Goal: Task Accomplishment & Management: Use online tool/utility

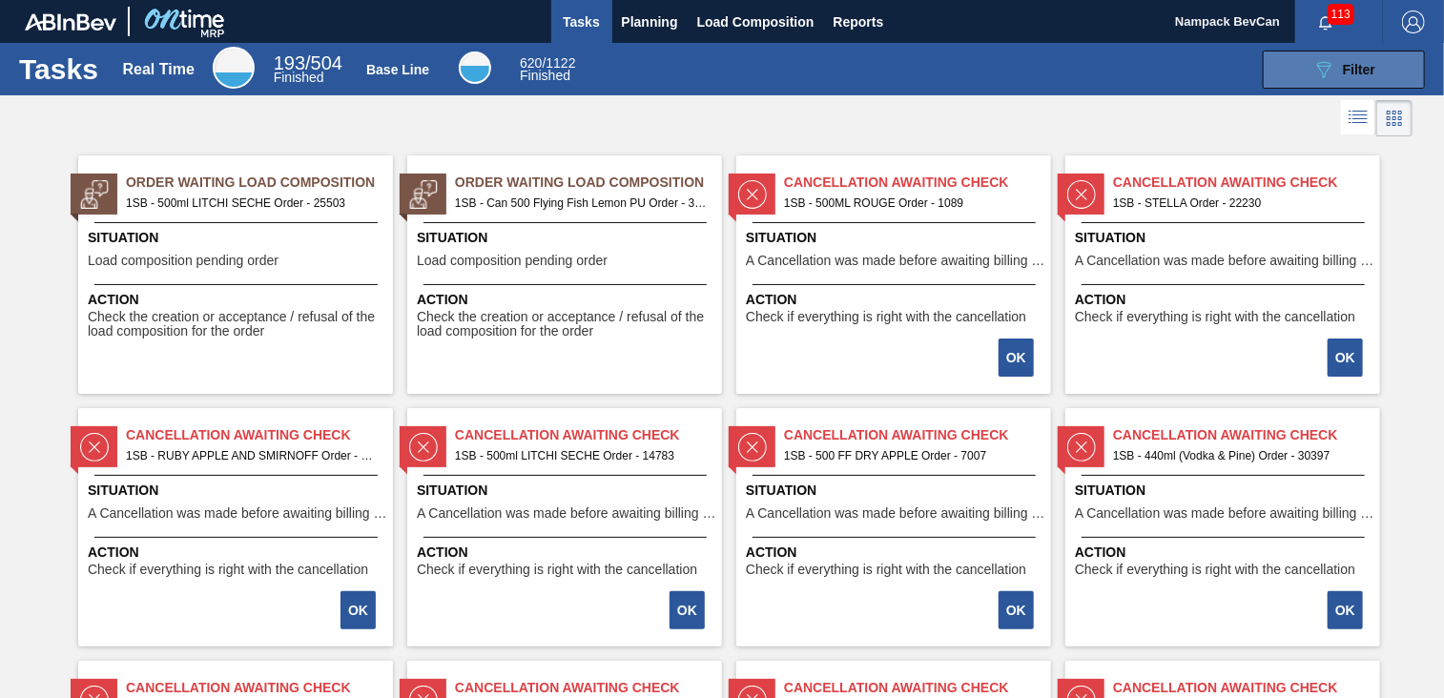
click at [1358, 63] on span "Filter" at bounding box center [1359, 69] width 32 height 15
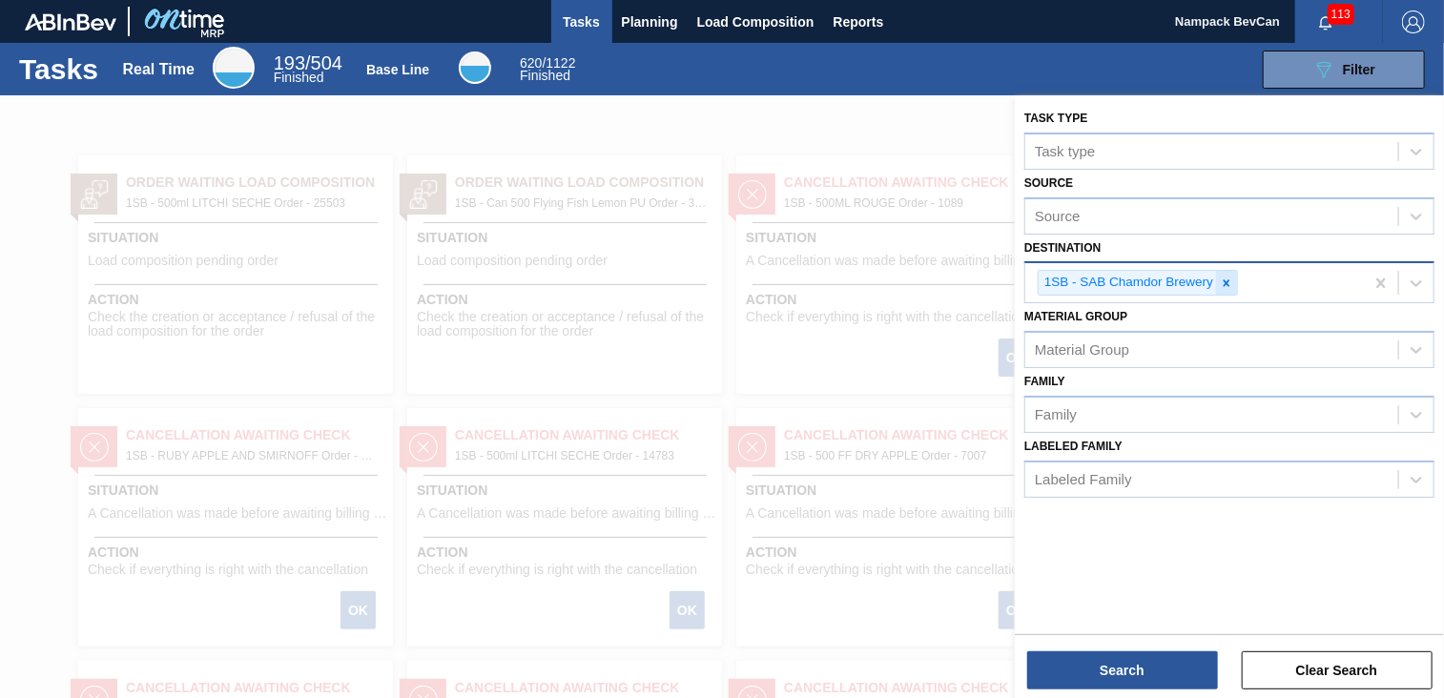
click at [1227, 286] on icon at bounding box center [1226, 283] width 13 height 13
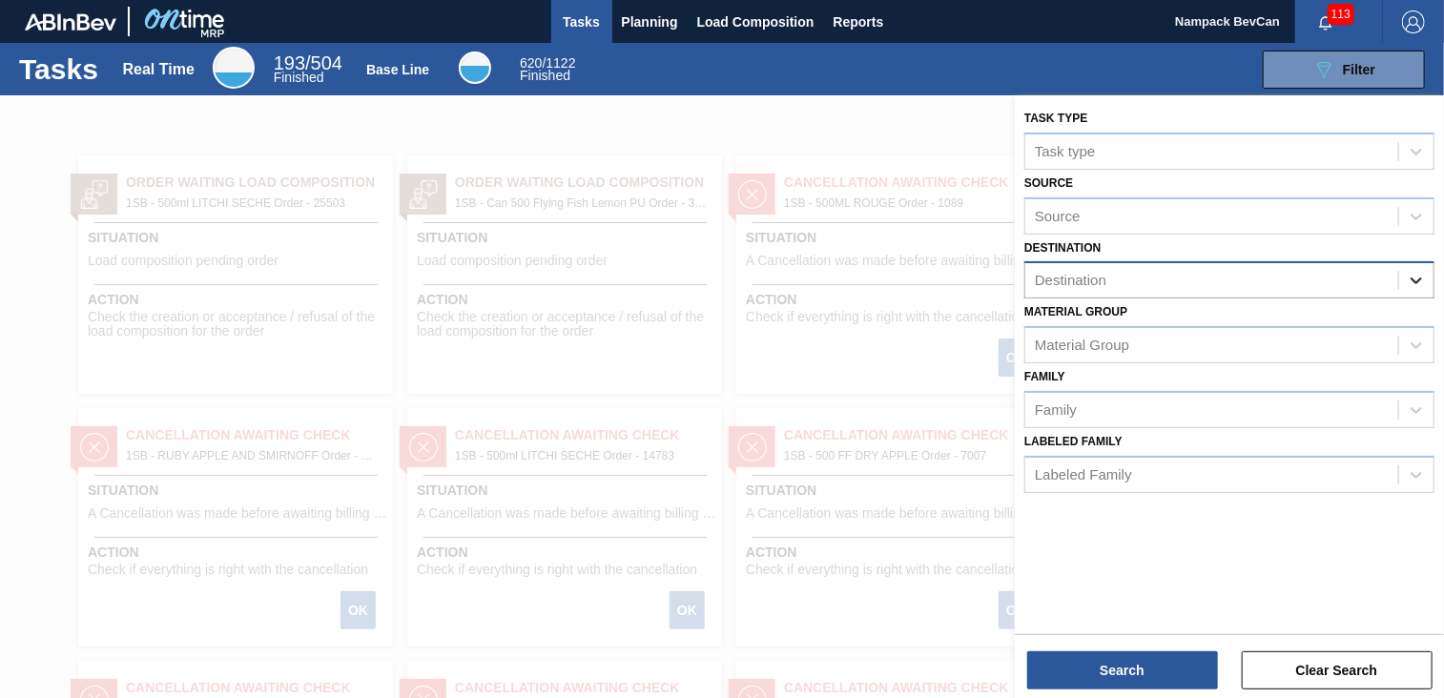
click at [1422, 277] on icon at bounding box center [1415, 280] width 19 height 19
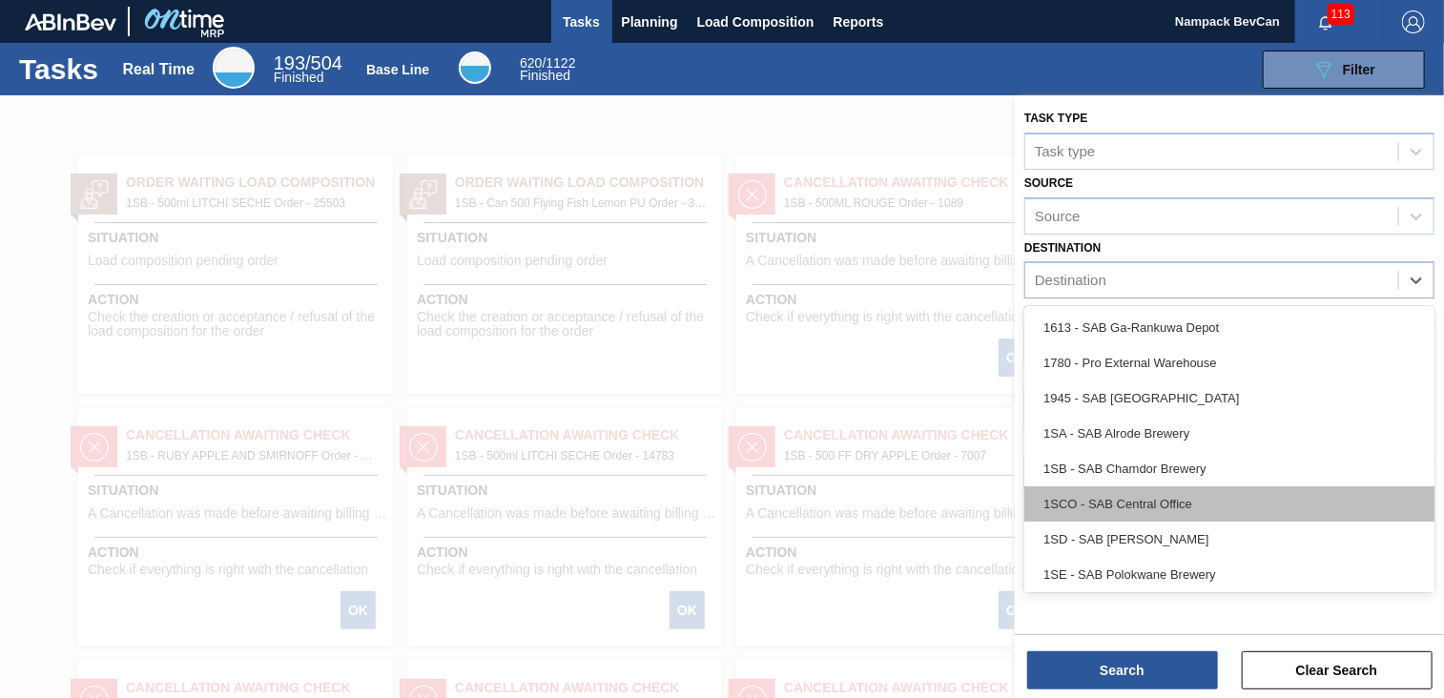
scroll to position [109, 0]
click at [1156, 499] on div "1SH - SAB Prospecton Brewery" at bounding box center [1229, 500] width 410 height 35
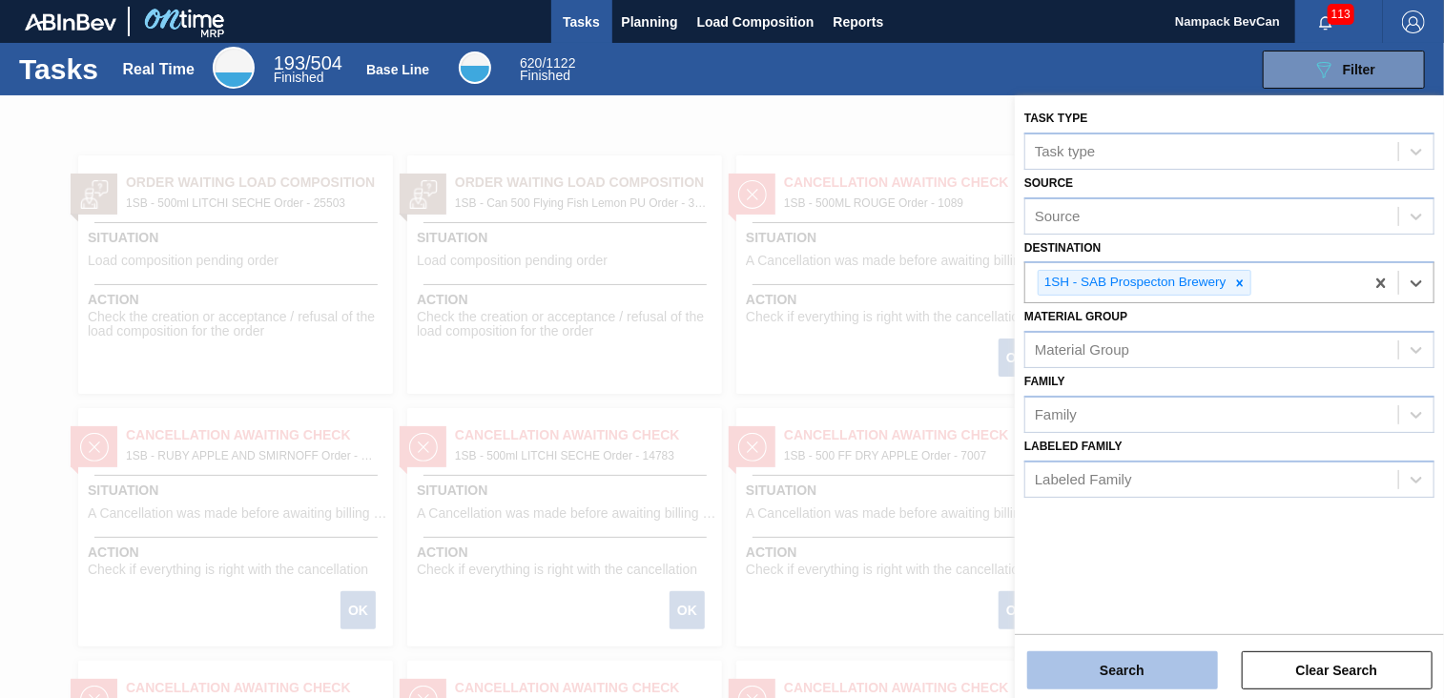
click at [1163, 672] on button "Search" at bounding box center [1122, 670] width 191 height 38
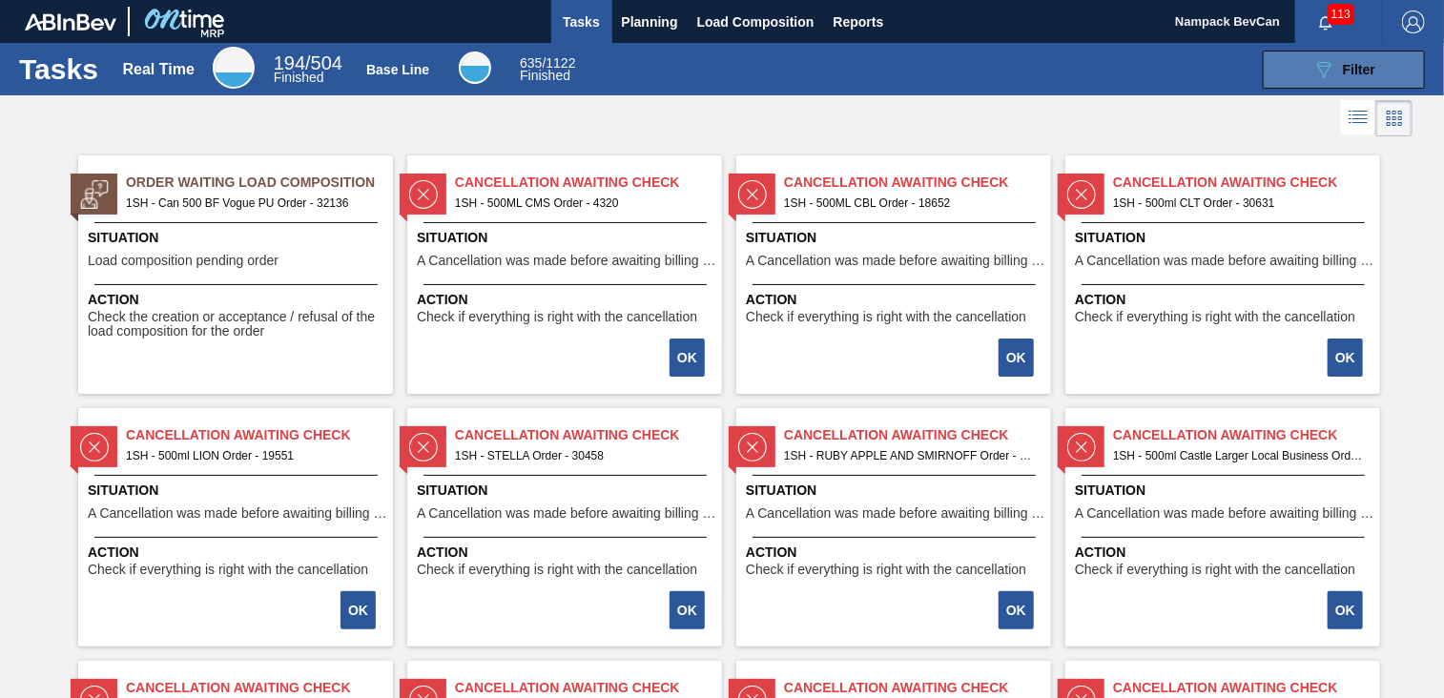
click at [1356, 68] on span "Filter" at bounding box center [1359, 69] width 32 height 15
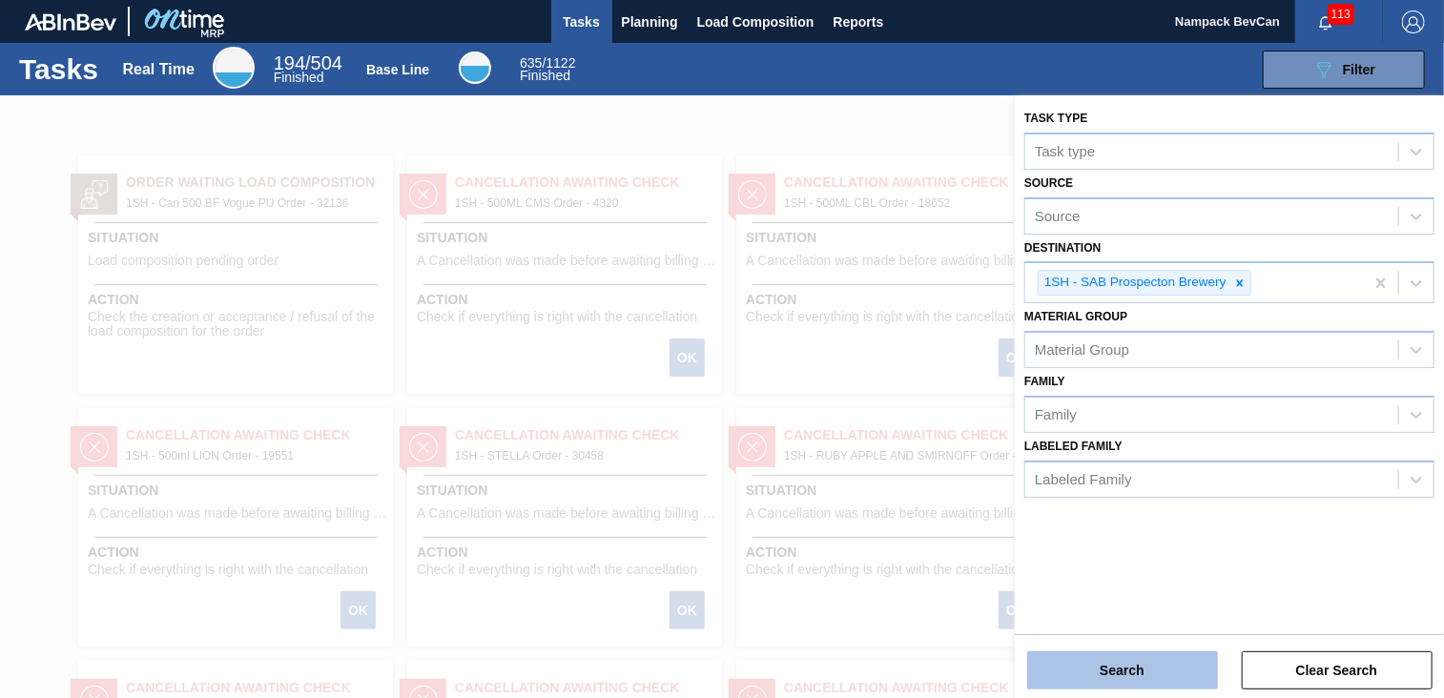
click at [1144, 665] on button "Search" at bounding box center [1122, 670] width 191 height 38
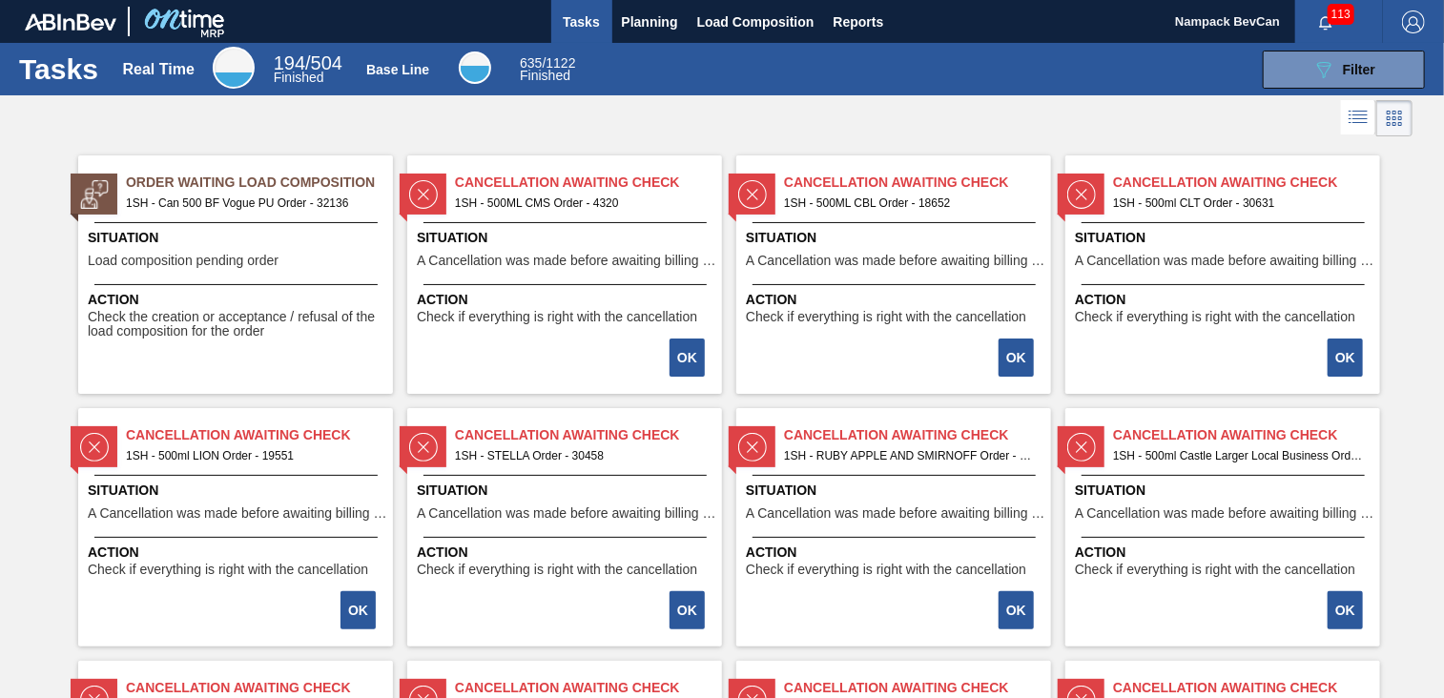
click at [583, 26] on span "Tasks" at bounding box center [582, 21] width 42 height 23
click at [641, 18] on span "Planning" at bounding box center [650, 21] width 56 height 23
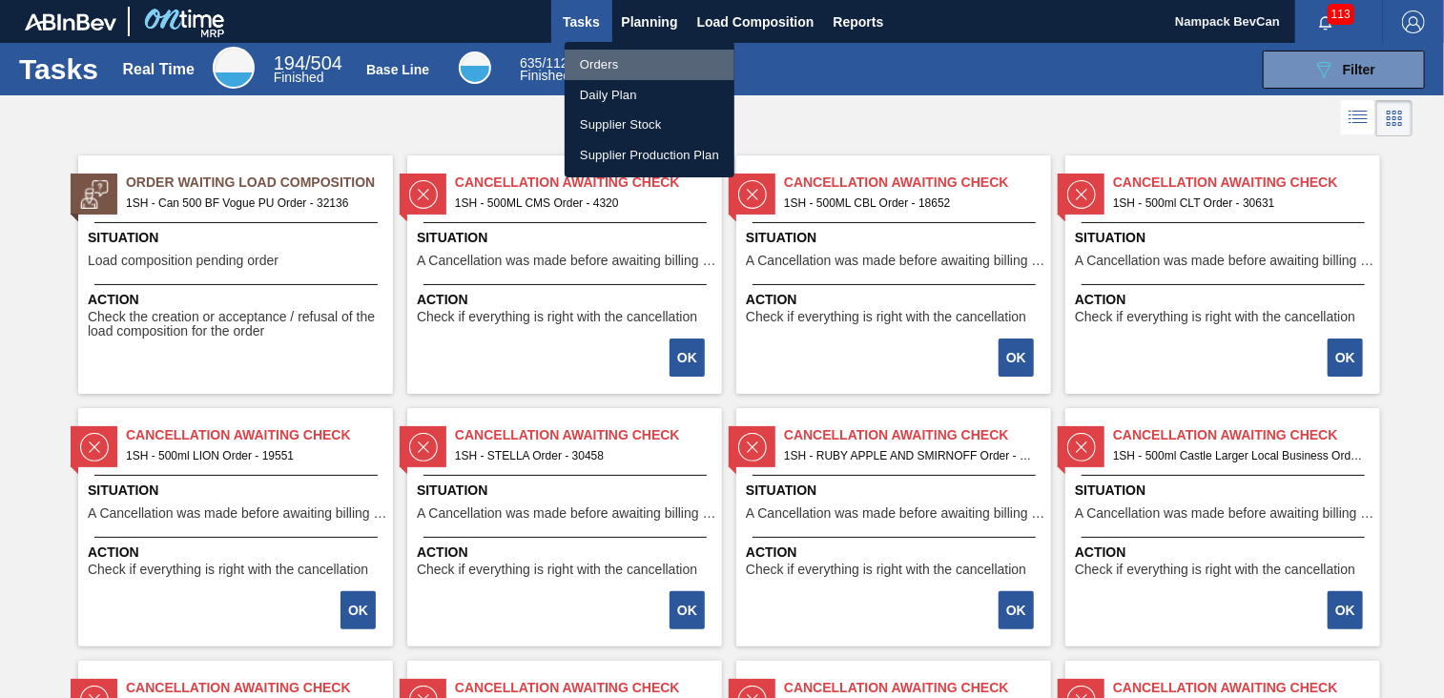
click at [638, 67] on li "Orders" at bounding box center [649, 65] width 170 height 31
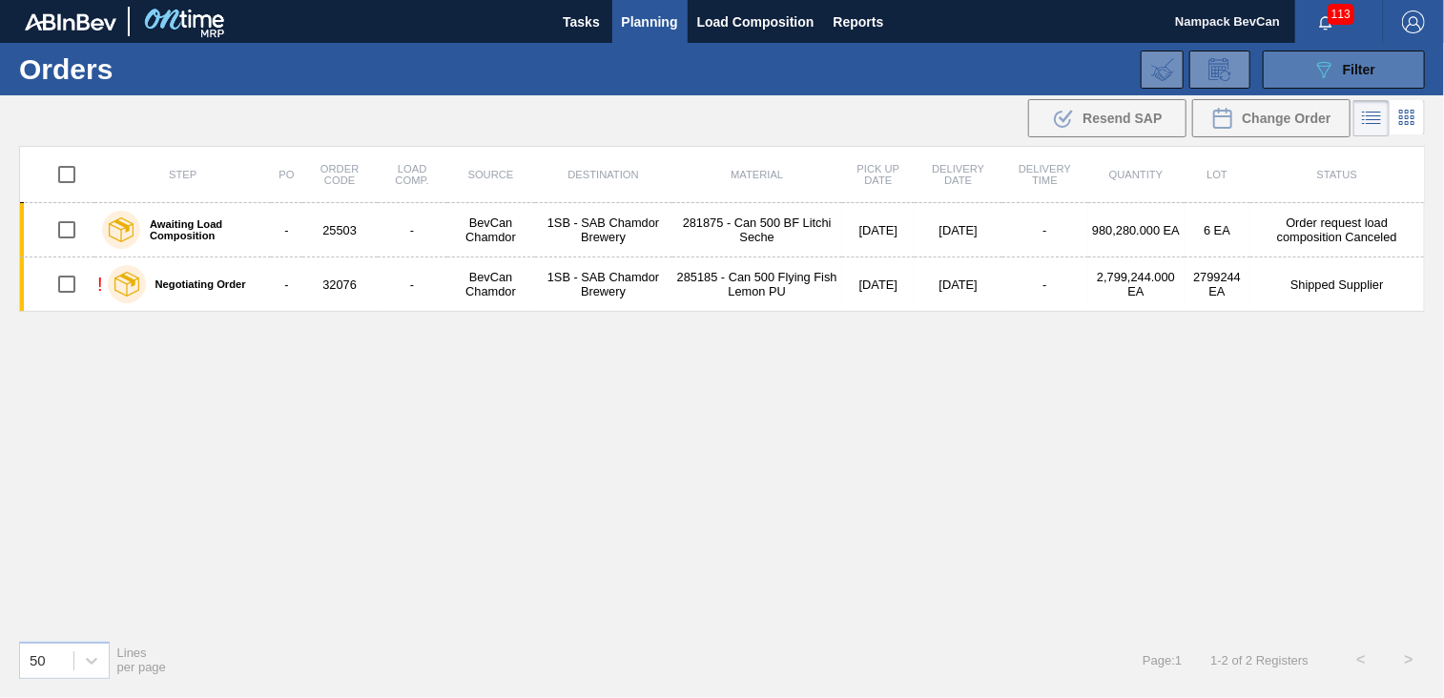
click at [1363, 69] on span "Filter" at bounding box center [1359, 69] width 32 height 15
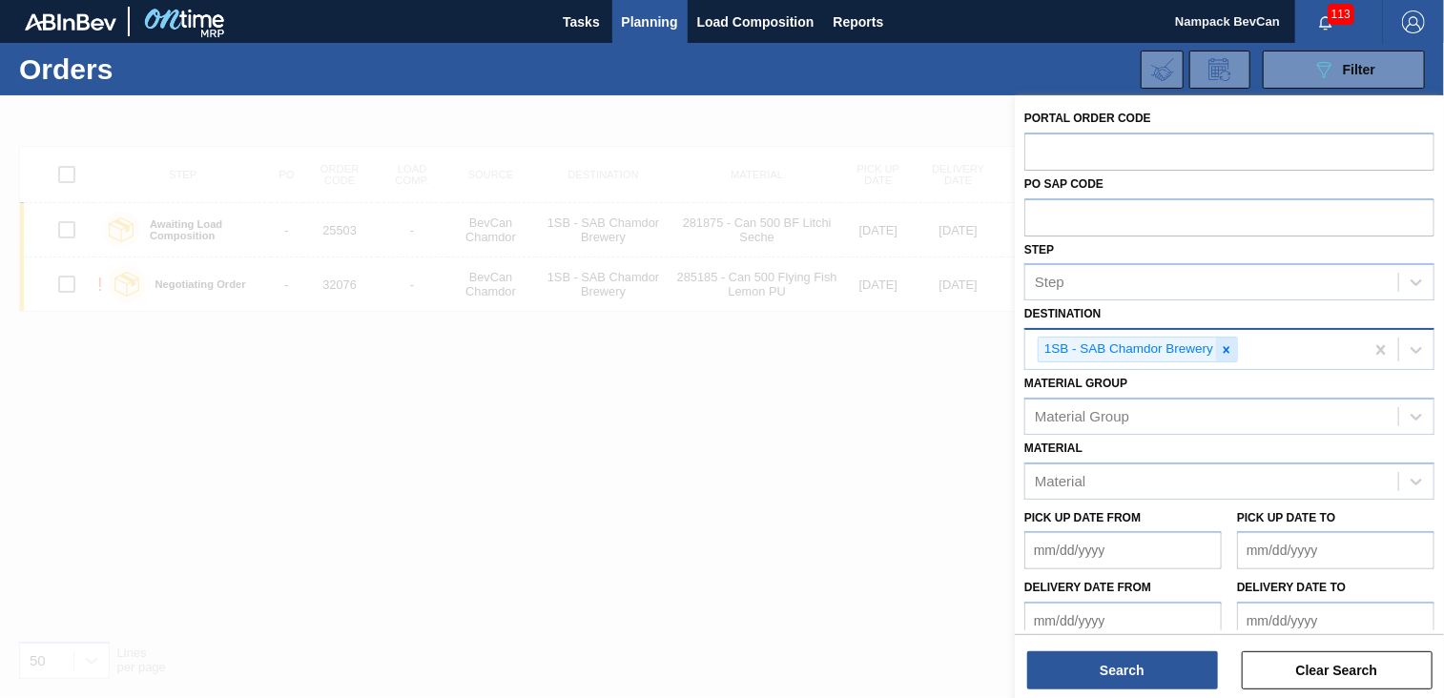
click at [1230, 349] on icon at bounding box center [1226, 349] width 13 height 13
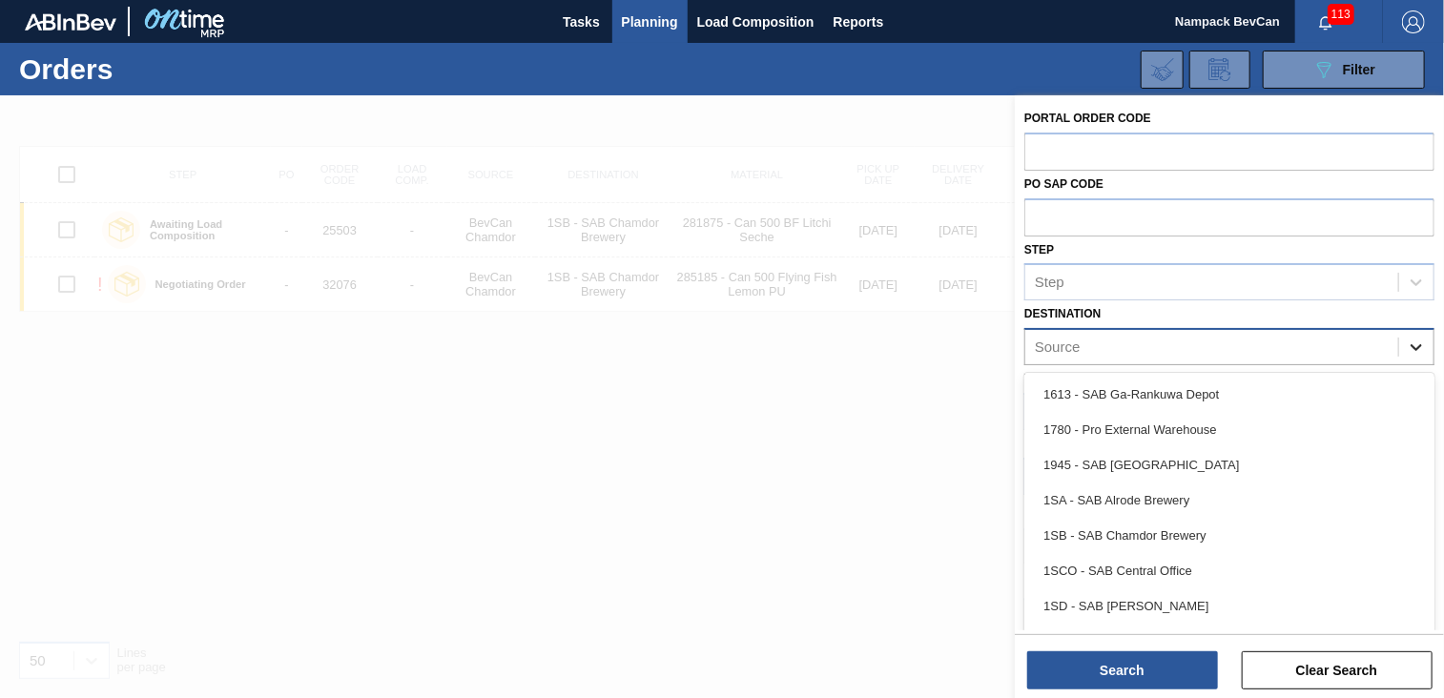
click at [1416, 339] on icon at bounding box center [1415, 347] width 19 height 19
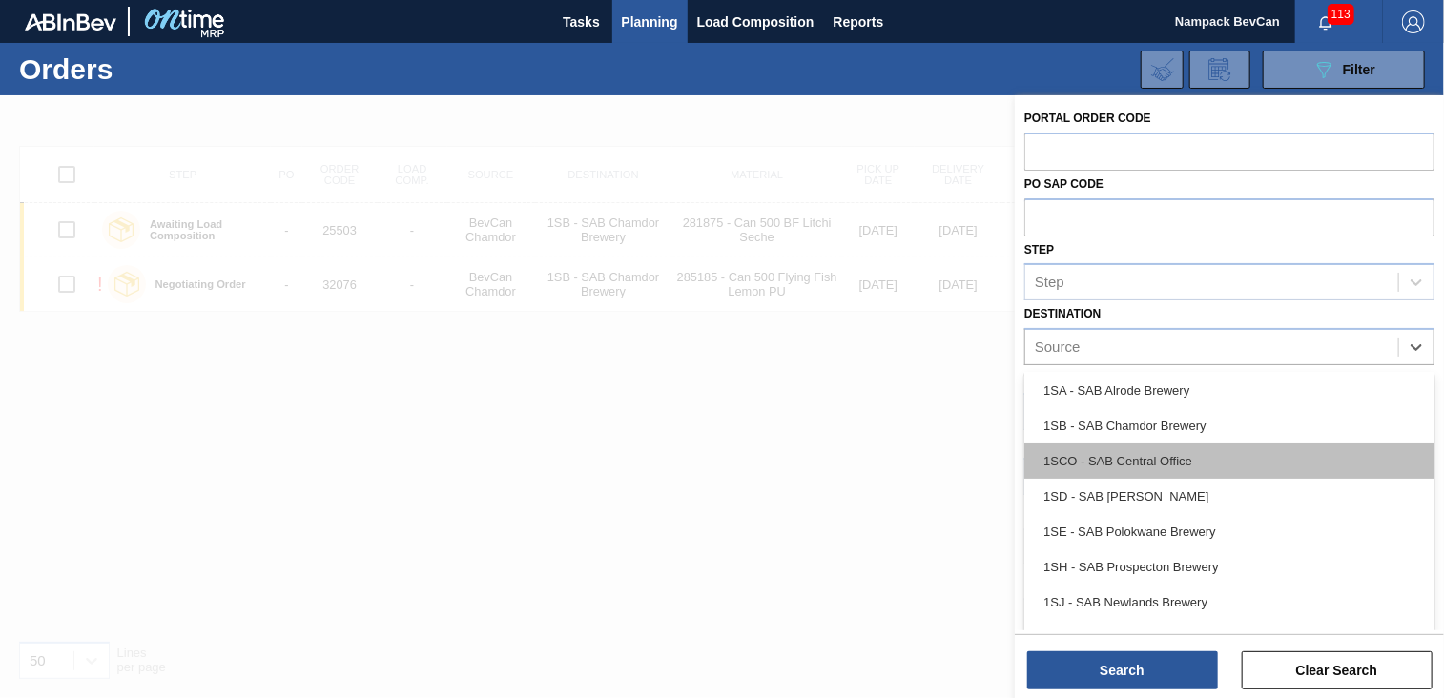
scroll to position [109, 0]
click at [1162, 570] on div "1SH - SAB Prospecton Brewery" at bounding box center [1229, 567] width 410 height 35
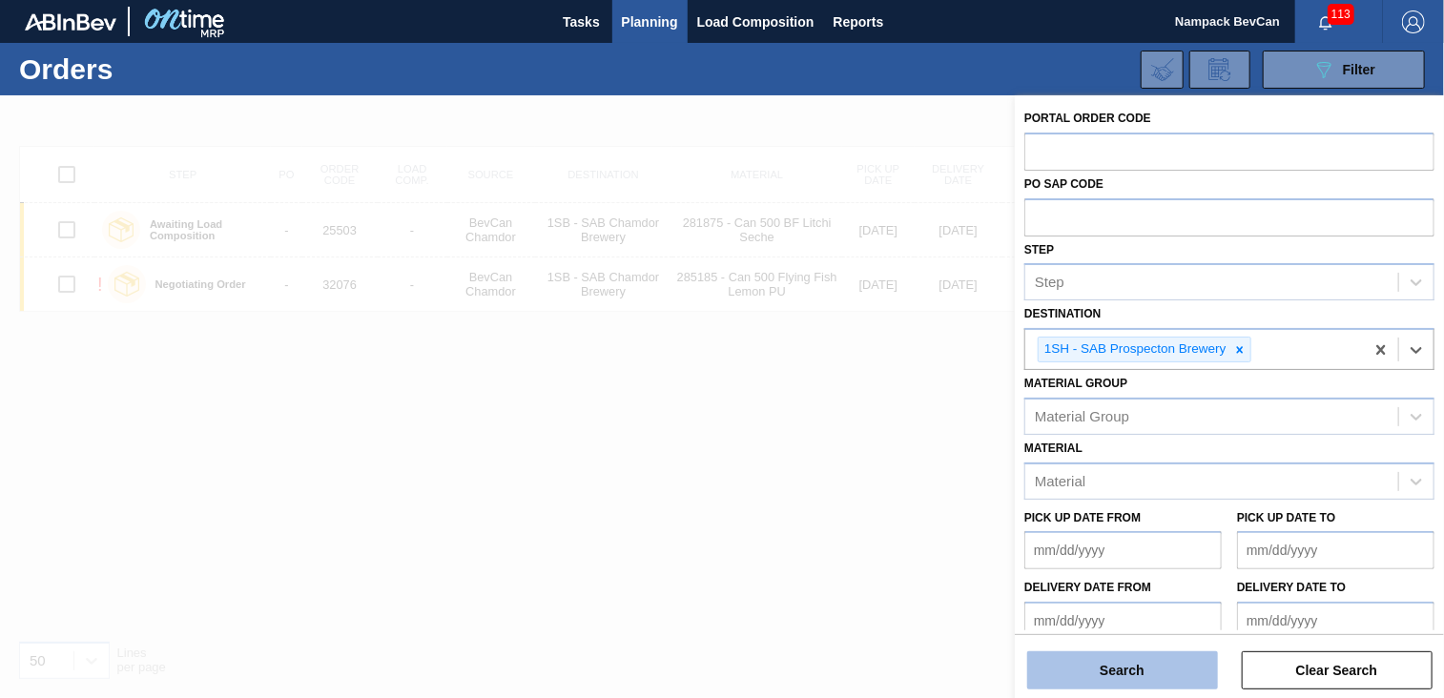
click at [1175, 667] on button "Search" at bounding box center [1122, 670] width 191 height 38
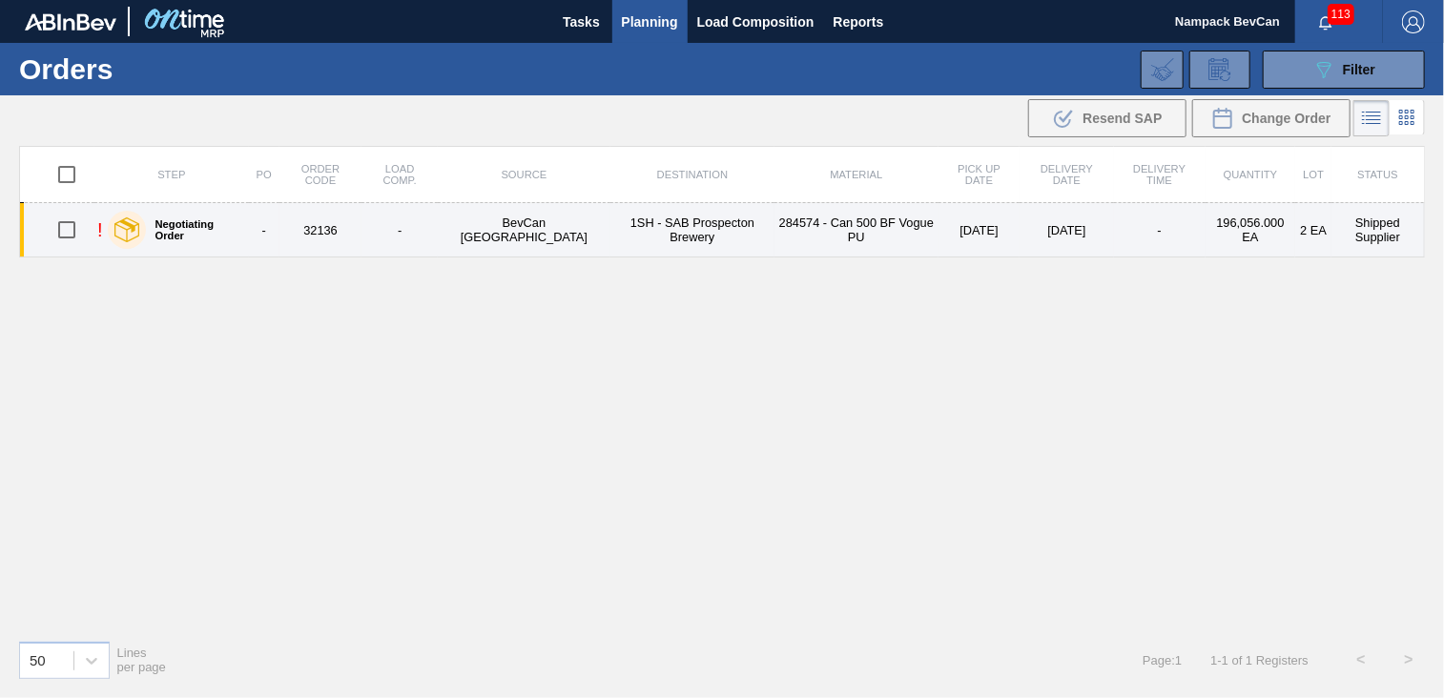
click at [710, 230] on td "1SH - SAB Prospecton Brewery" at bounding box center [692, 230] width 164 height 54
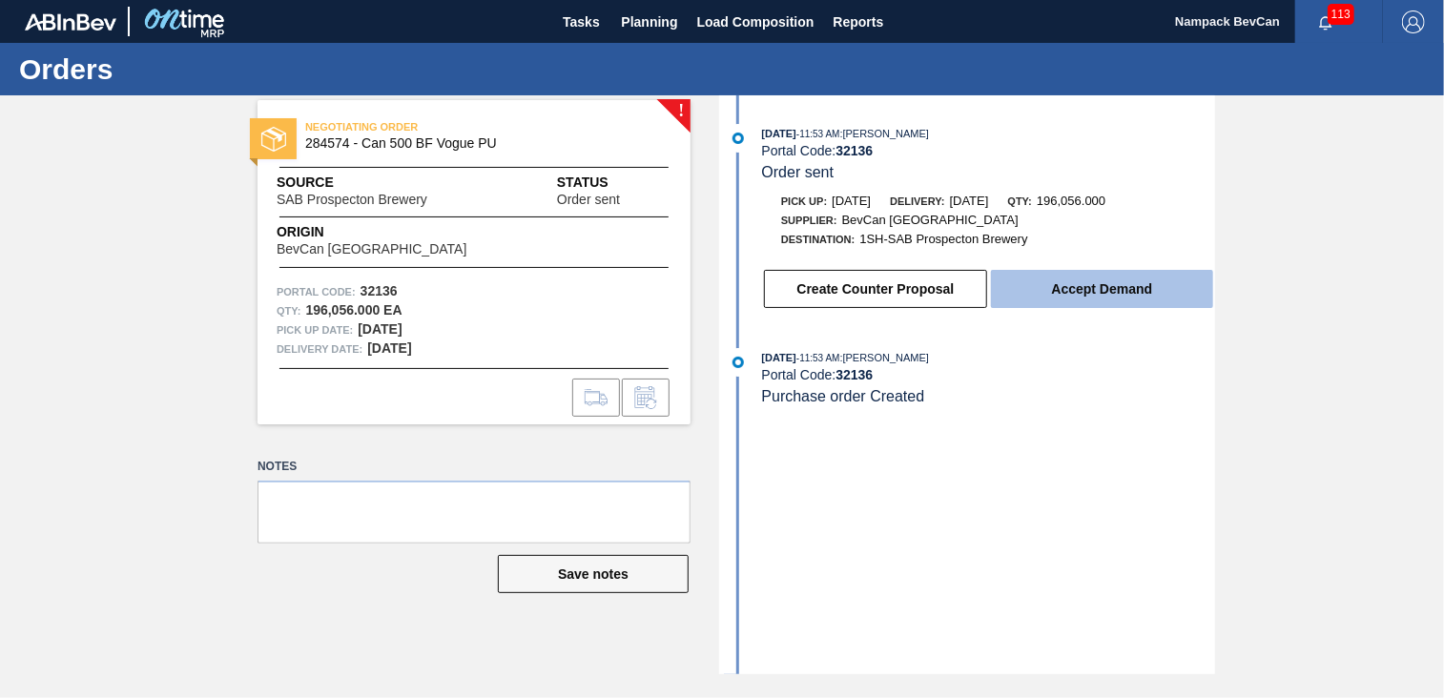
click at [1117, 294] on button "Accept Demand" at bounding box center [1102, 289] width 222 height 38
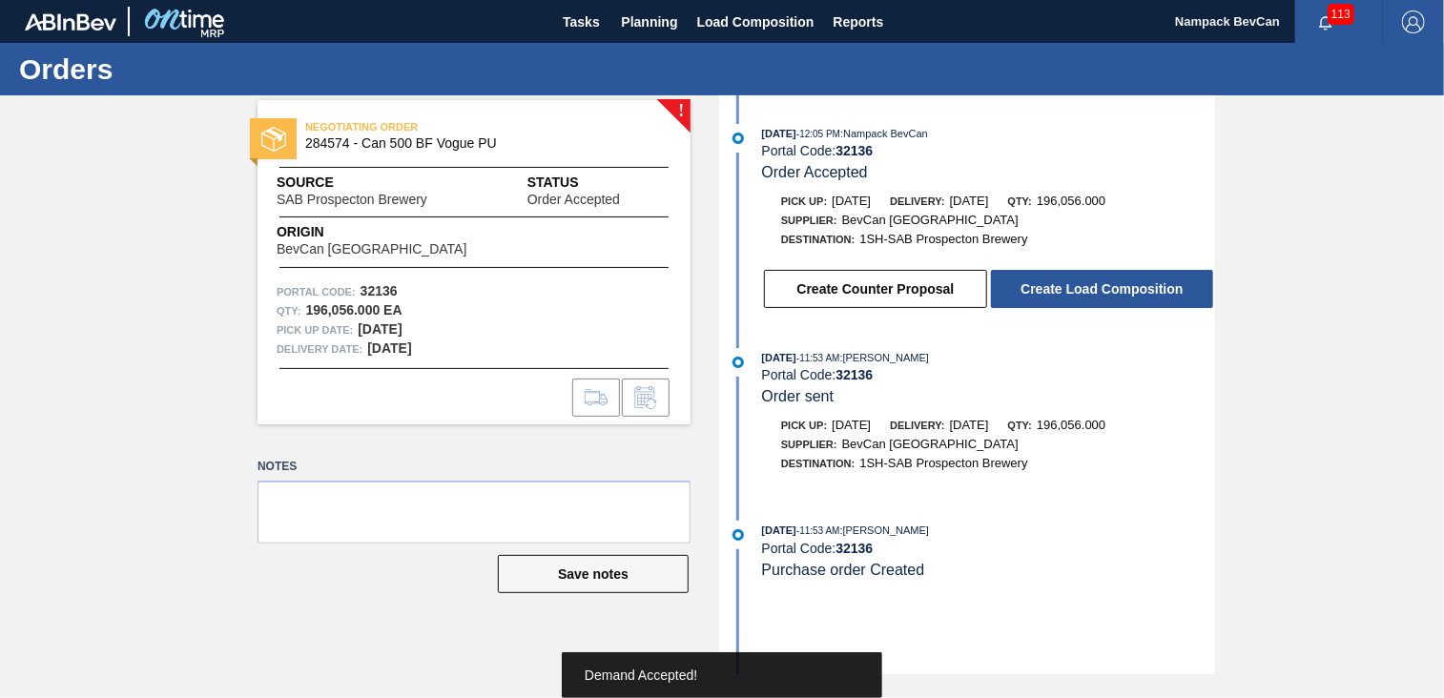
click at [641, 680] on span "Demand Accepted!" at bounding box center [640, 674] width 113 height 15
click at [1088, 293] on button "Create Load Composition" at bounding box center [1102, 289] width 222 height 38
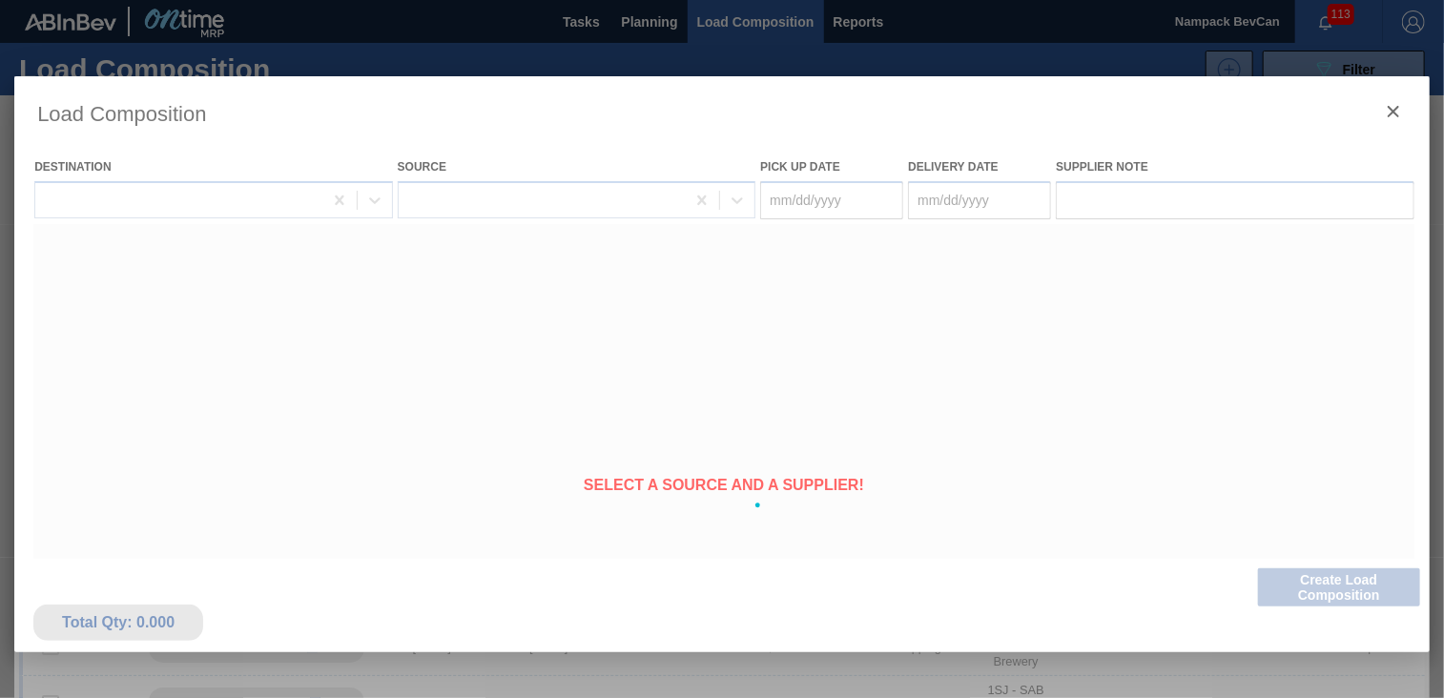
type Date "[DATE]"
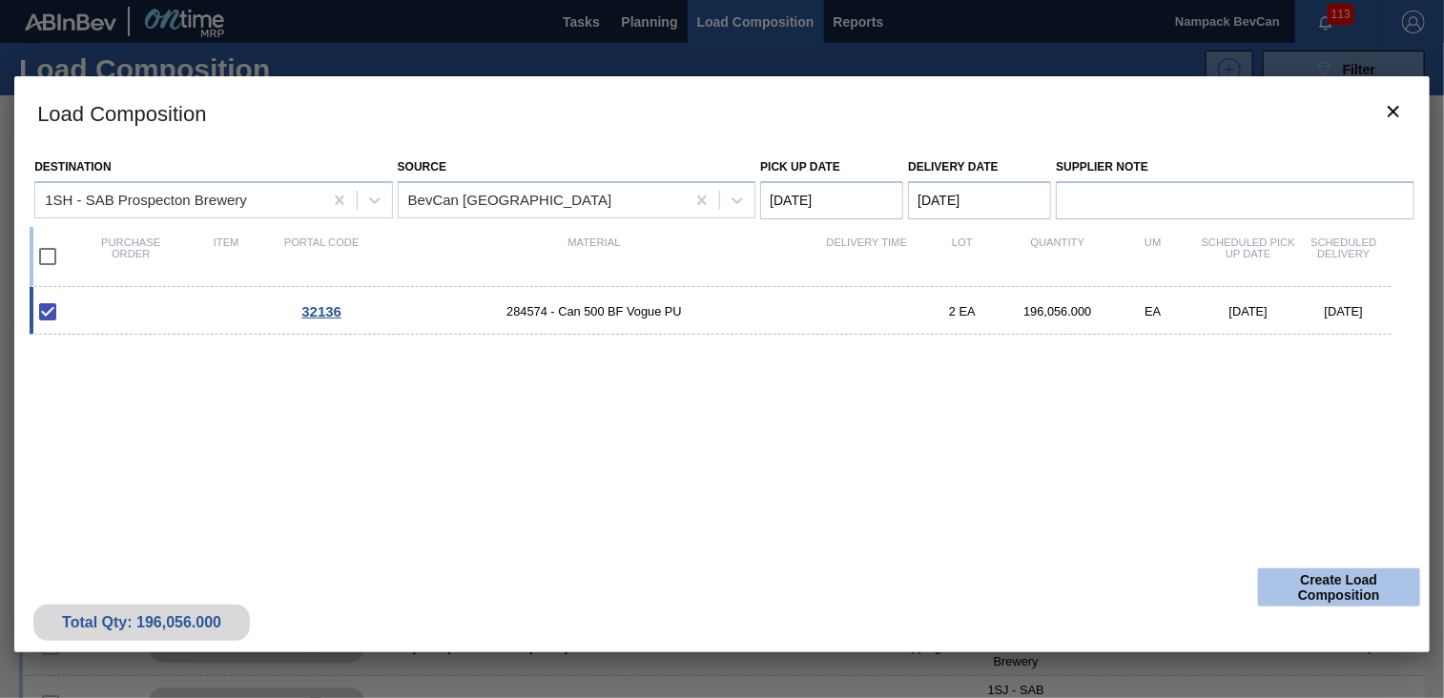
click at [1316, 590] on button "Create Load Composition" at bounding box center [1339, 587] width 162 height 38
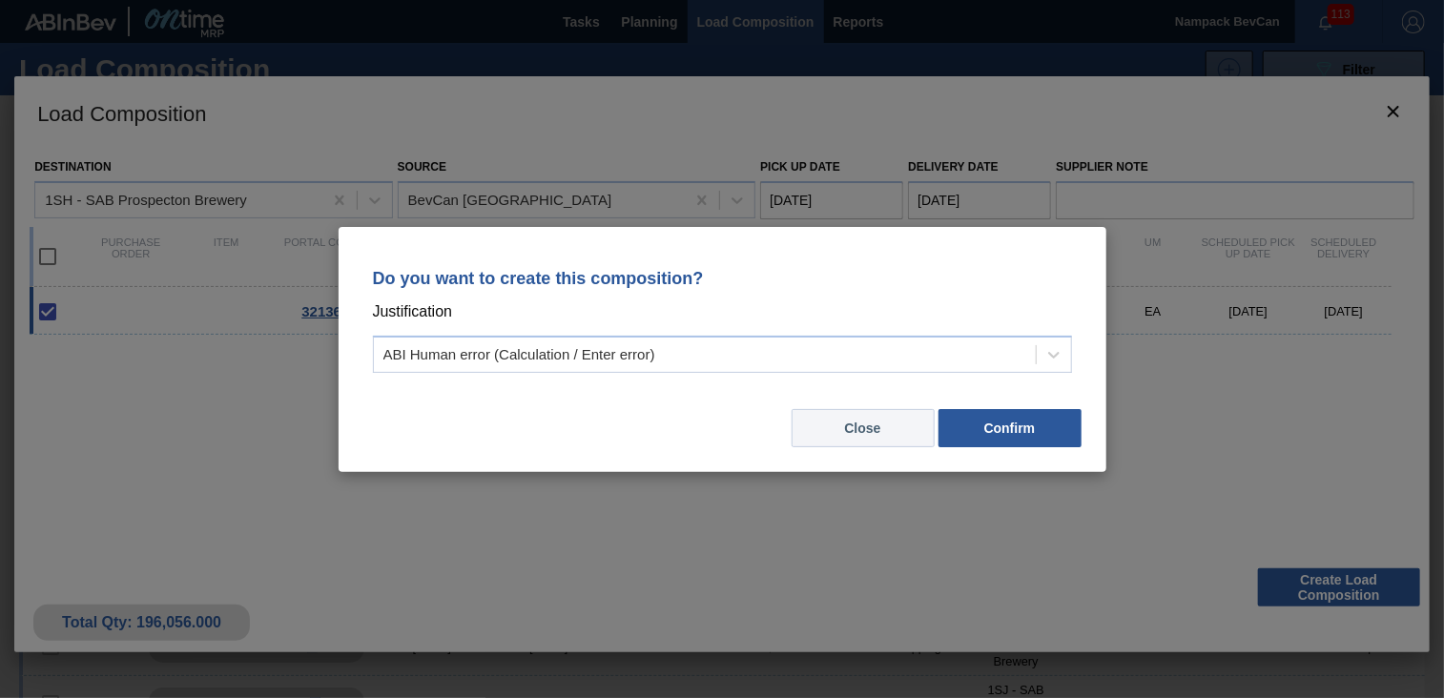
click at [884, 434] on button "Close" at bounding box center [862, 428] width 143 height 38
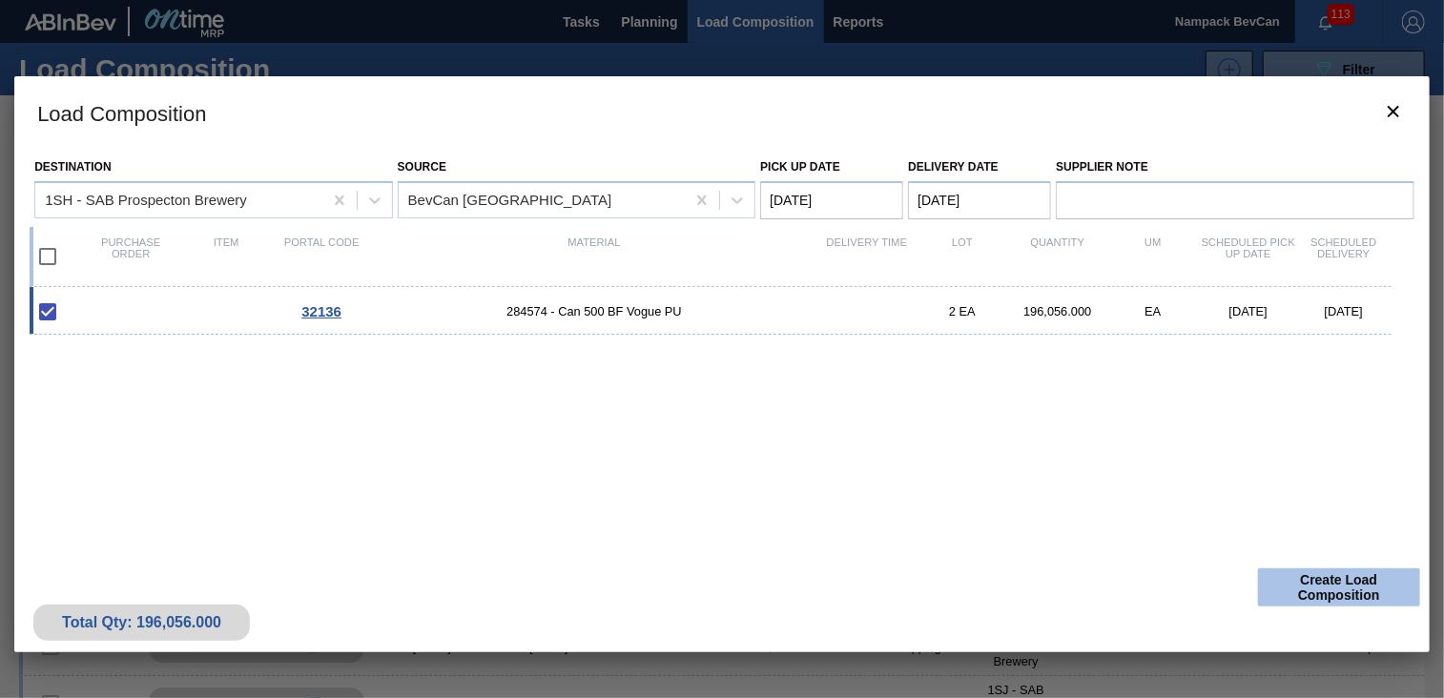
click at [1303, 598] on button "Create Load Composition" at bounding box center [1339, 587] width 162 height 38
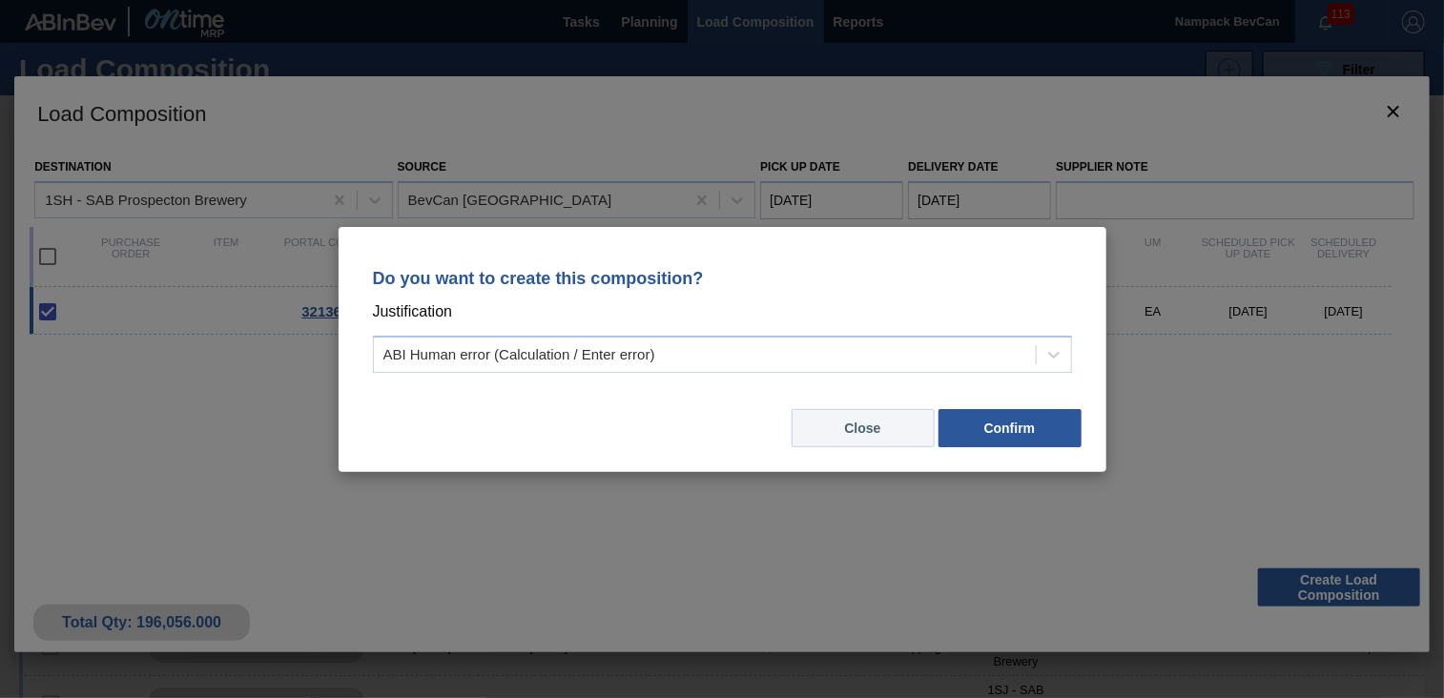
click at [862, 430] on button "Close" at bounding box center [862, 428] width 143 height 38
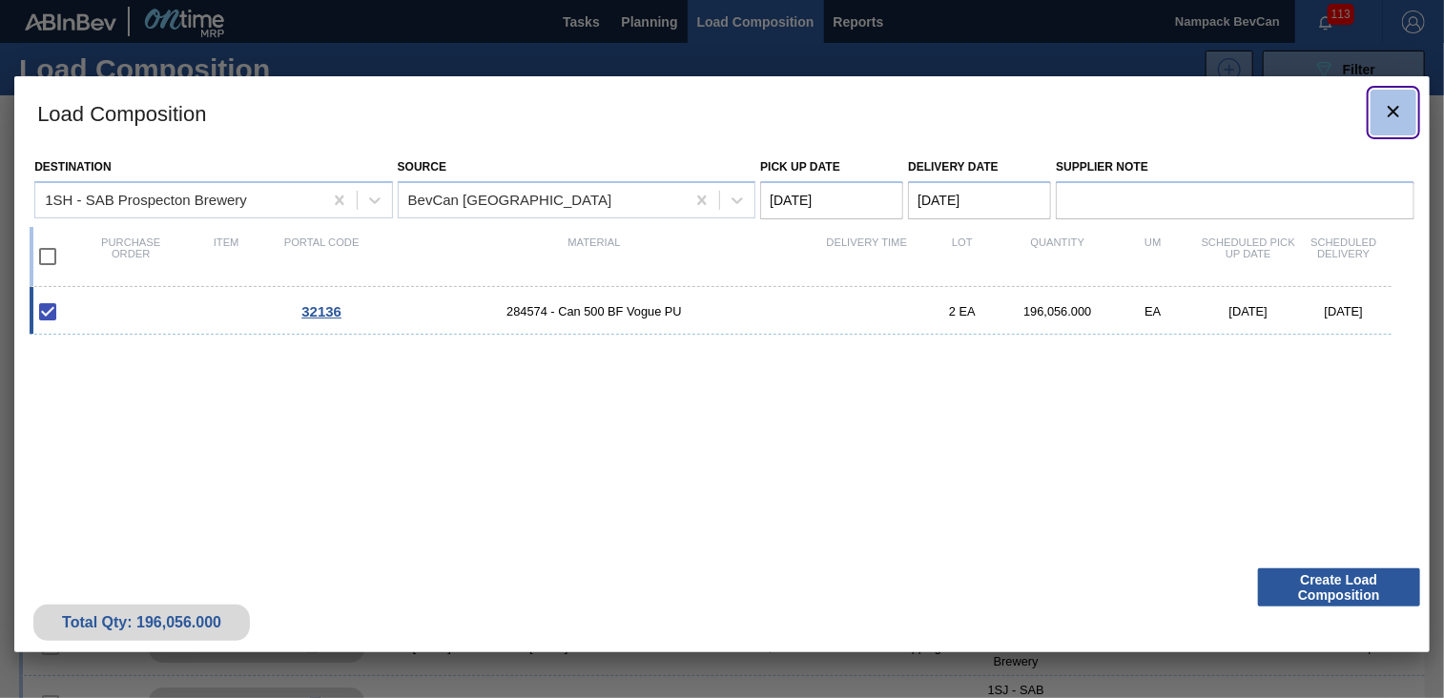
click at [1407, 111] on button "botão de ícone" at bounding box center [1393, 113] width 46 height 46
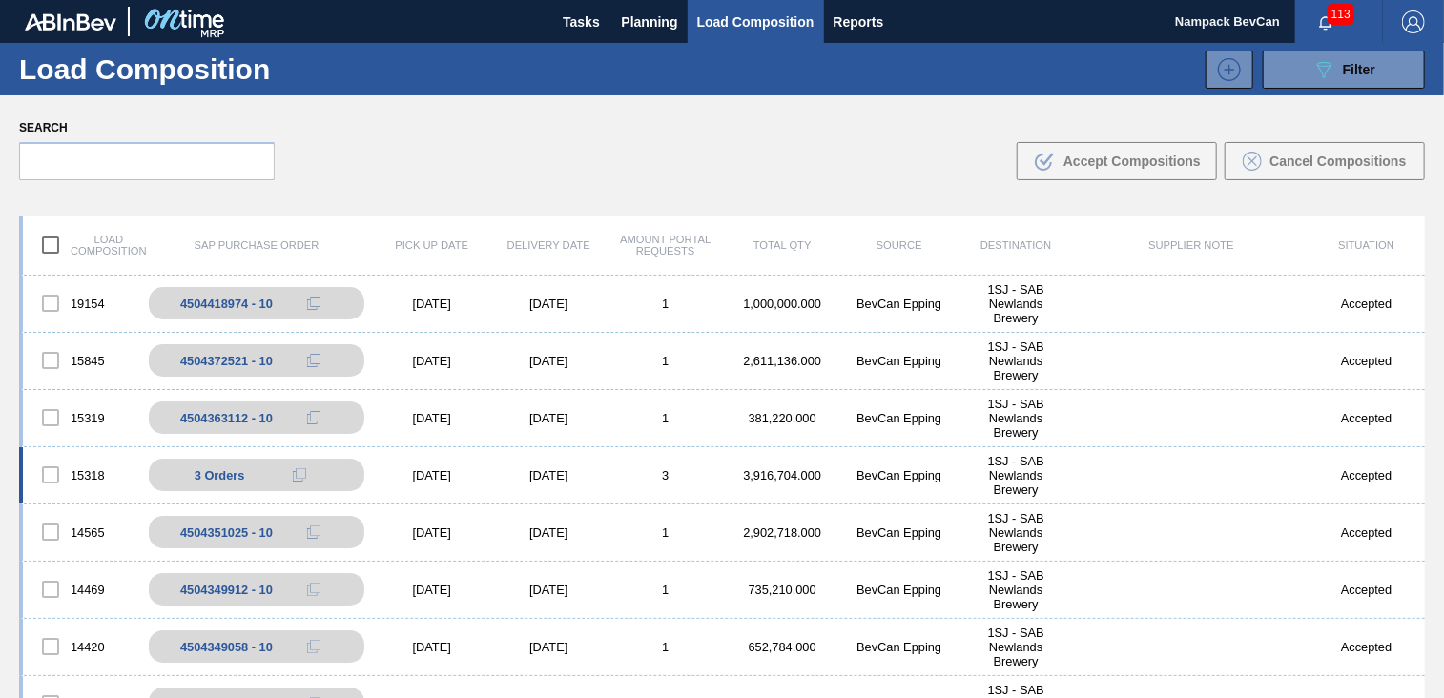
scroll to position [632, 0]
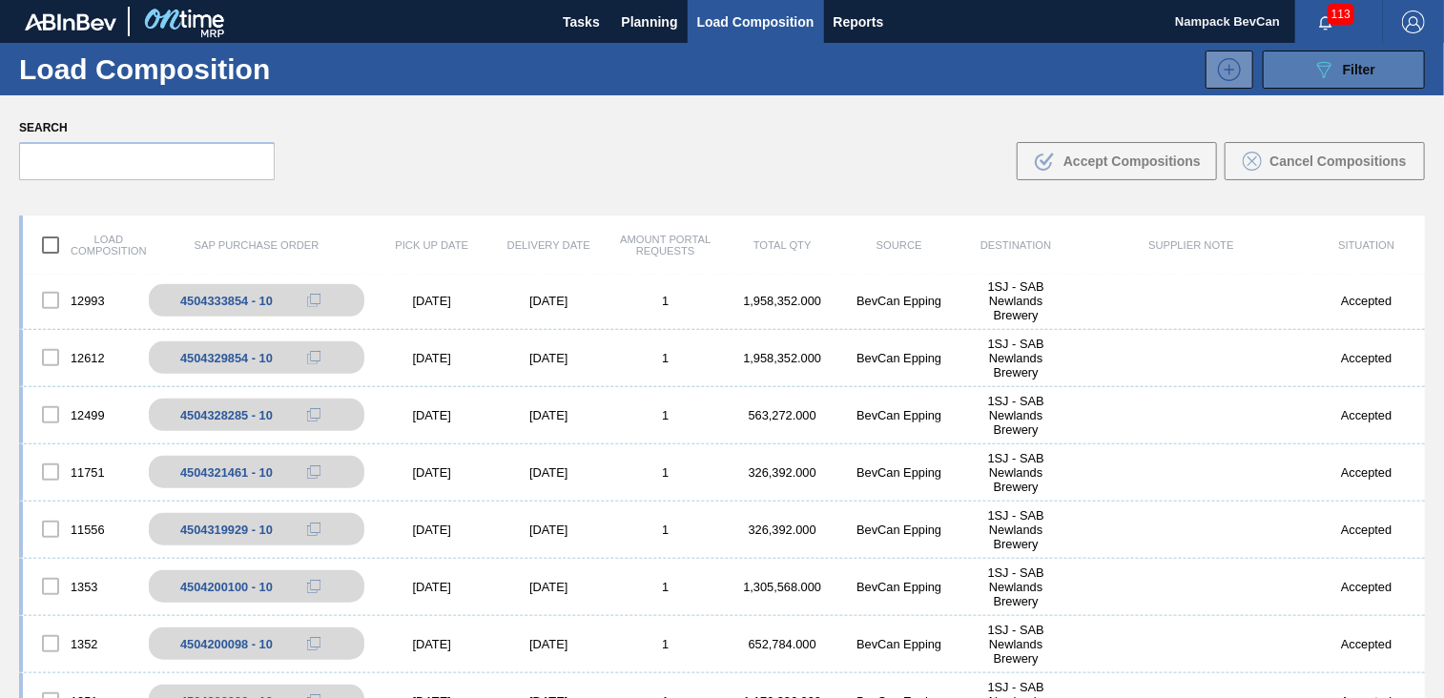
click at [1360, 85] on button "089F7B8B-B2A5-4AFE-B5C0-19BA573D28AC Filter" at bounding box center [1343, 70] width 162 height 38
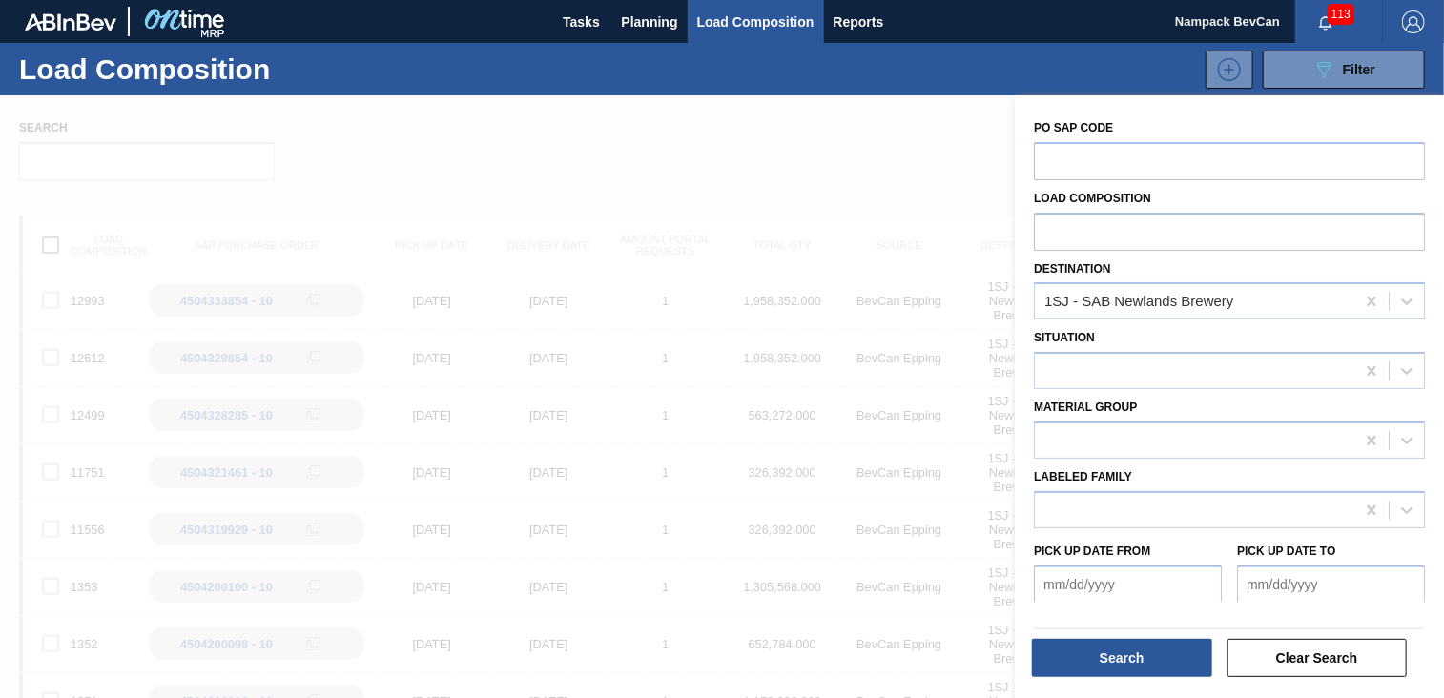
click at [548, 156] on div at bounding box center [722, 444] width 1444 height 698
click at [758, 159] on div at bounding box center [722, 444] width 1444 height 698
click at [1133, 666] on button "Search" at bounding box center [1122, 658] width 180 height 38
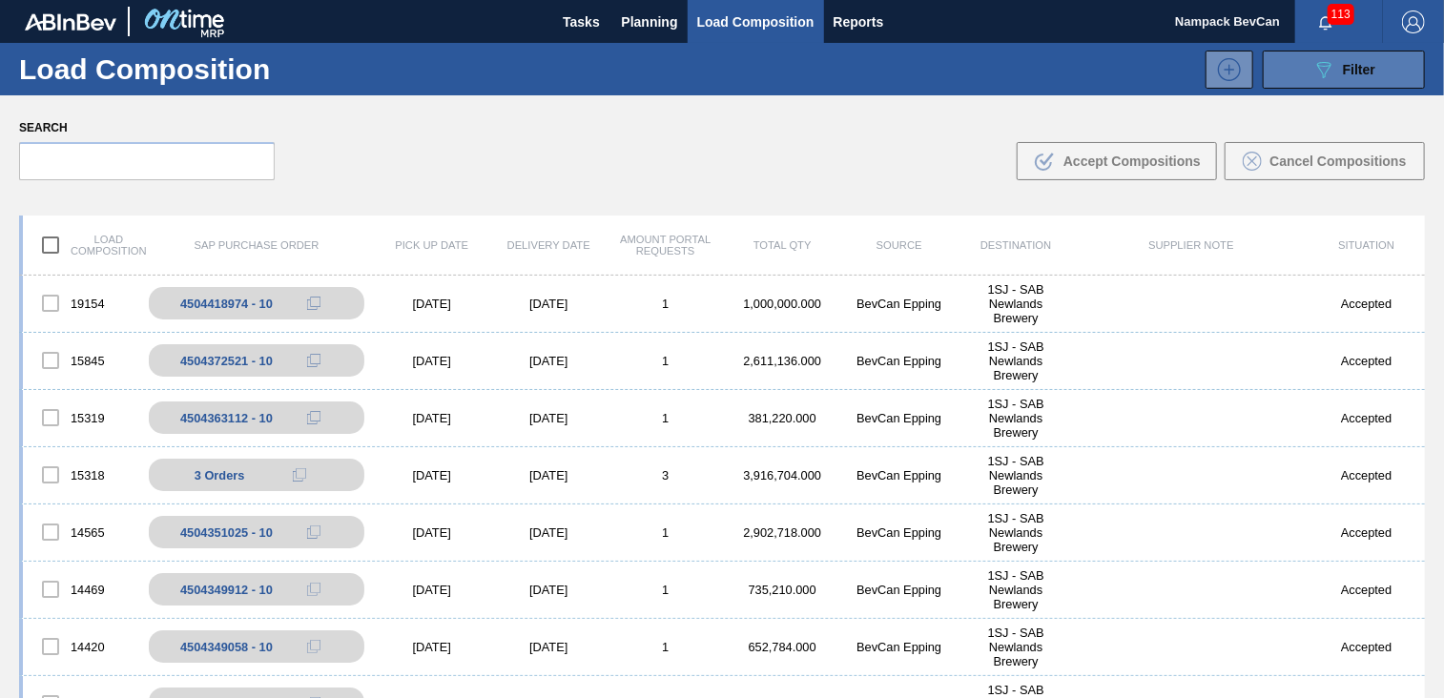
click at [1359, 73] on span "Filter" at bounding box center [1359, 69] width 32 height 15
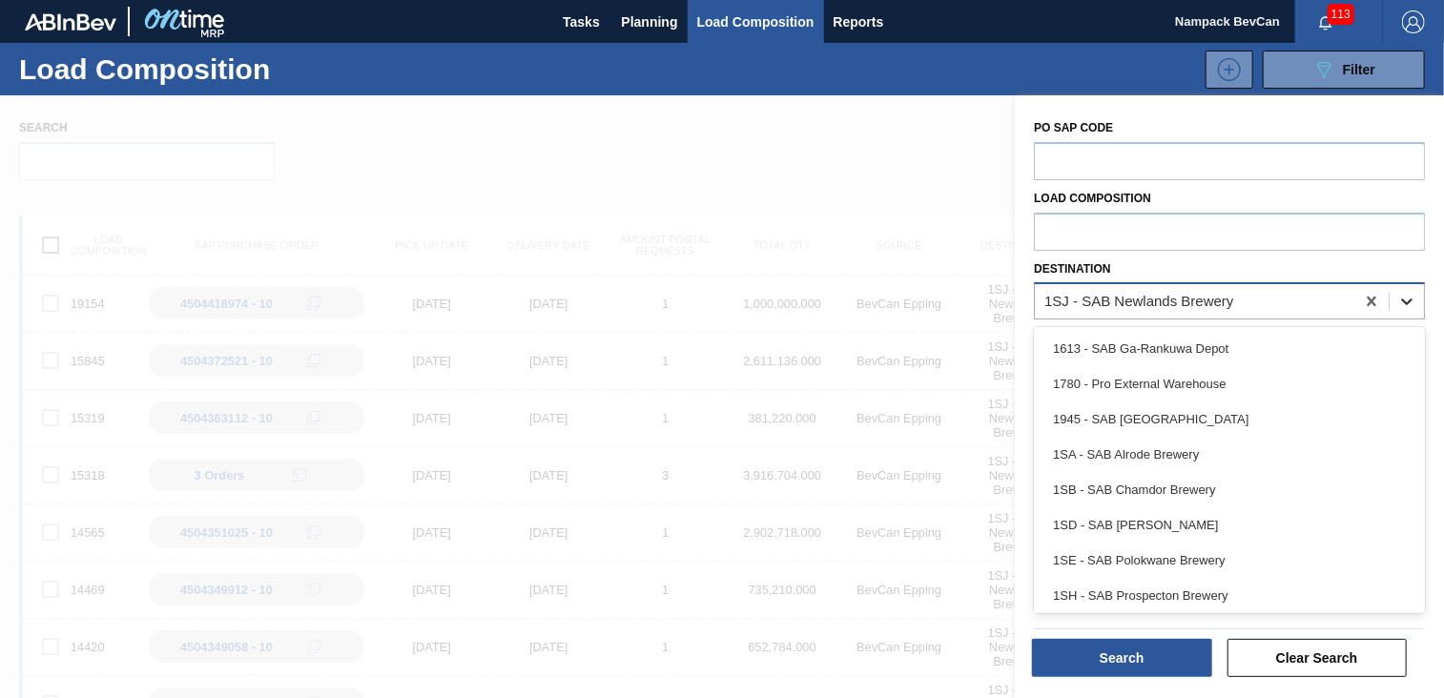
click at [1414, 306] on div at bounding box center [1406, 301] width 34 height 34
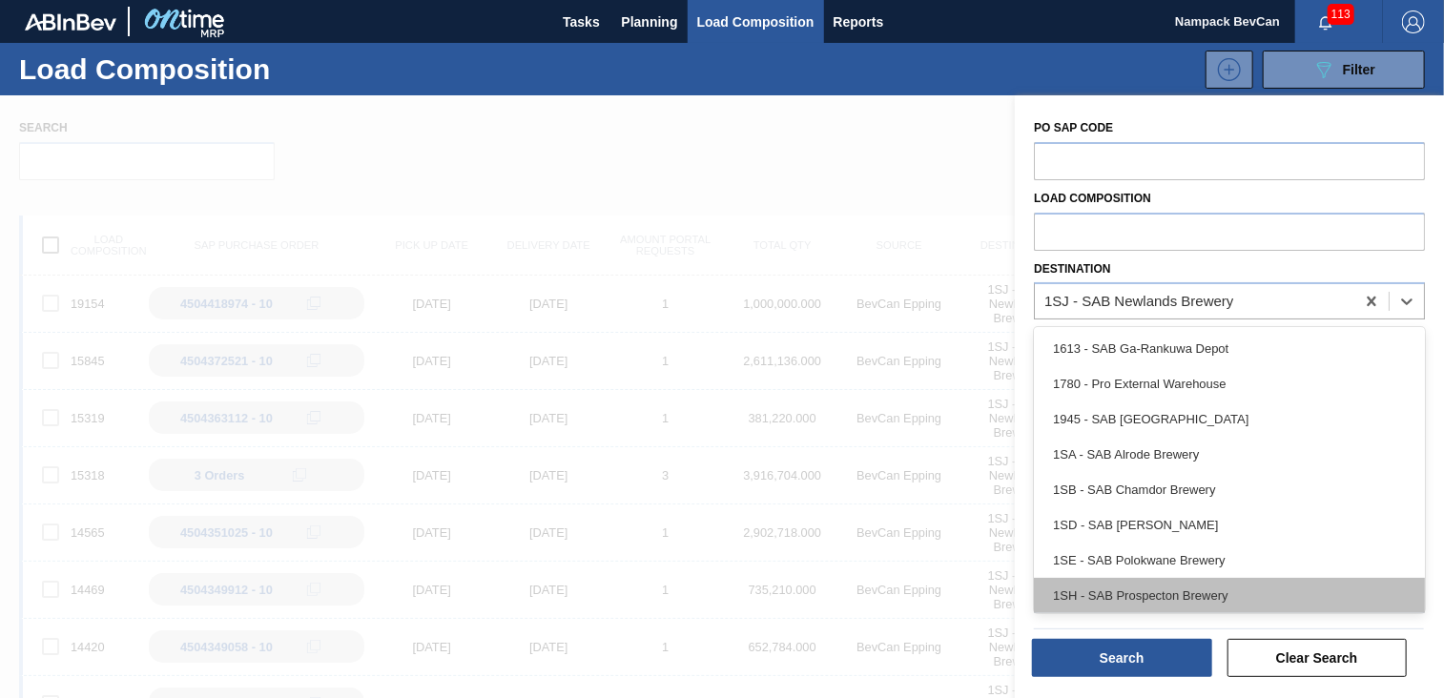
click at [1152, 598] on div "1SH - SAB Prospecton Brewery" at bounding box center [1229, 595] width 391 height 35
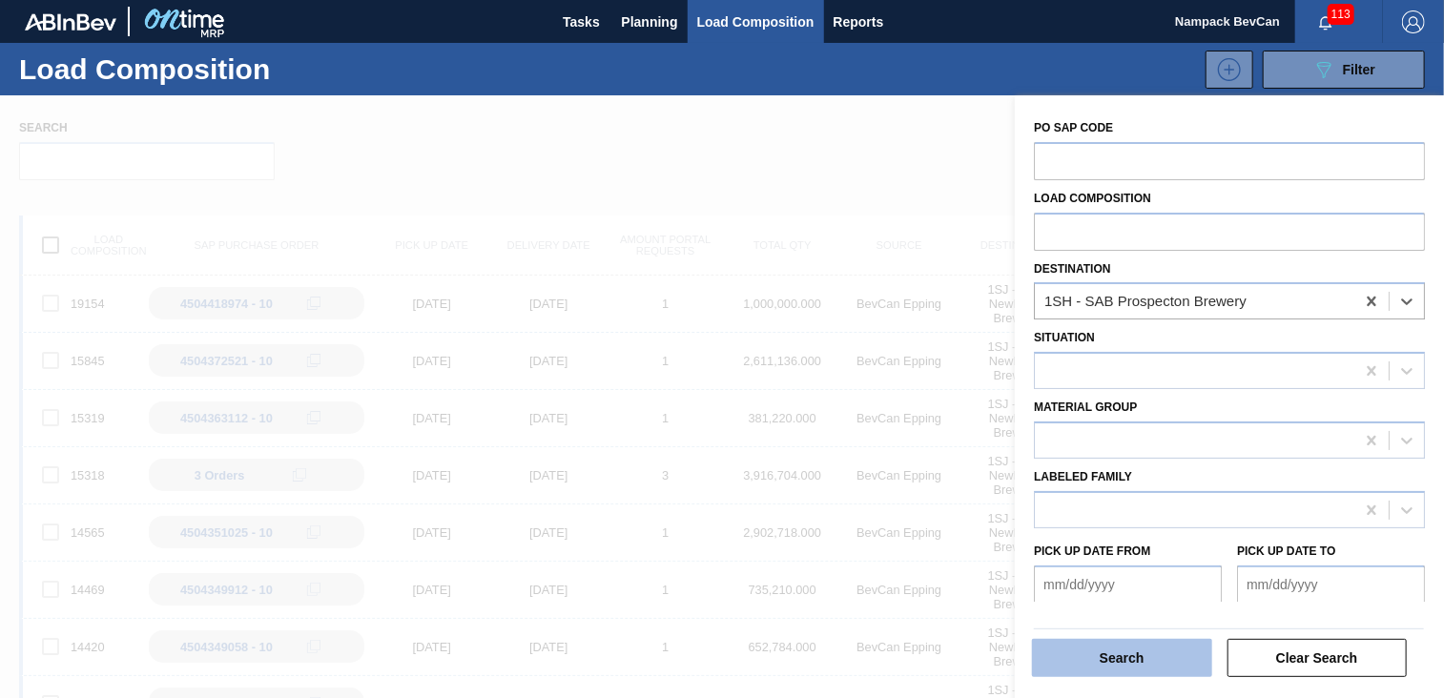
click at [1155, 662] on button "Search" at bounding box center [1122, 658] width 180 height 38
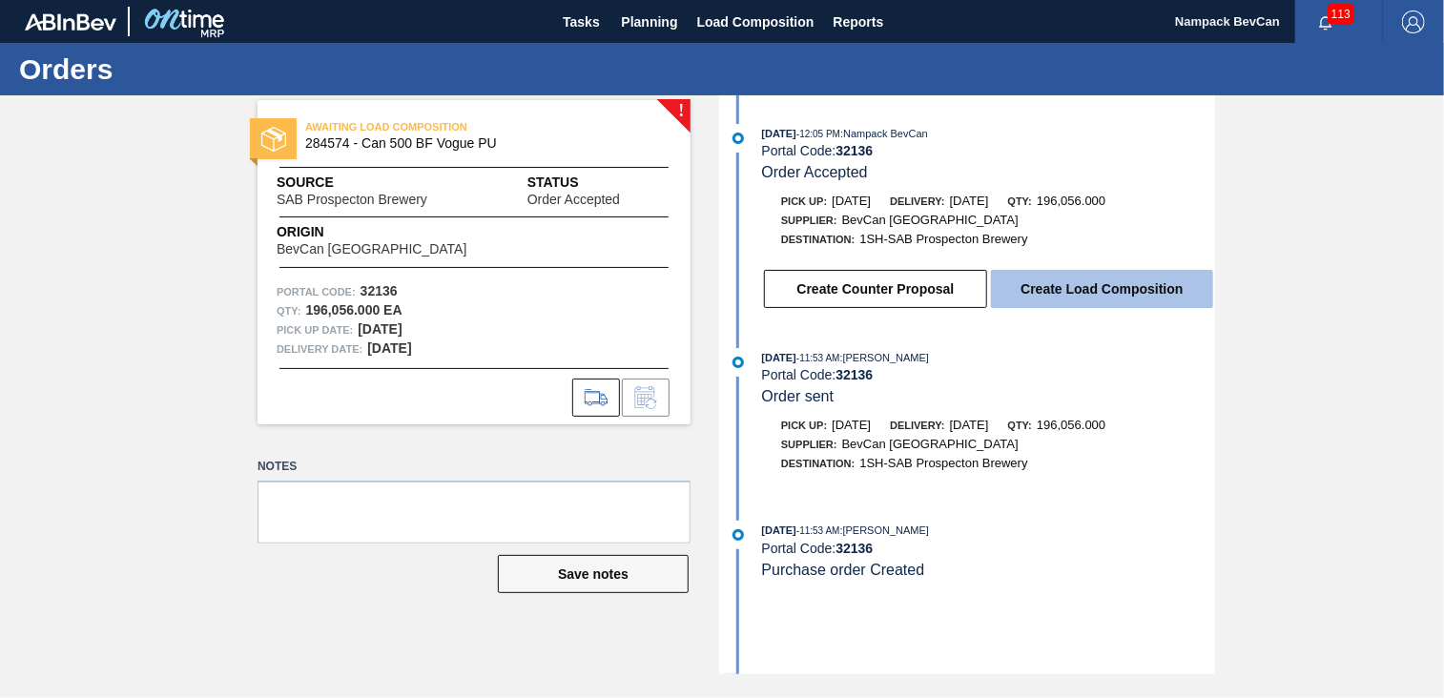
click at [1123, 297] on button "Create Load Composition" at bounding box center [1102, 289] width 222 height 38
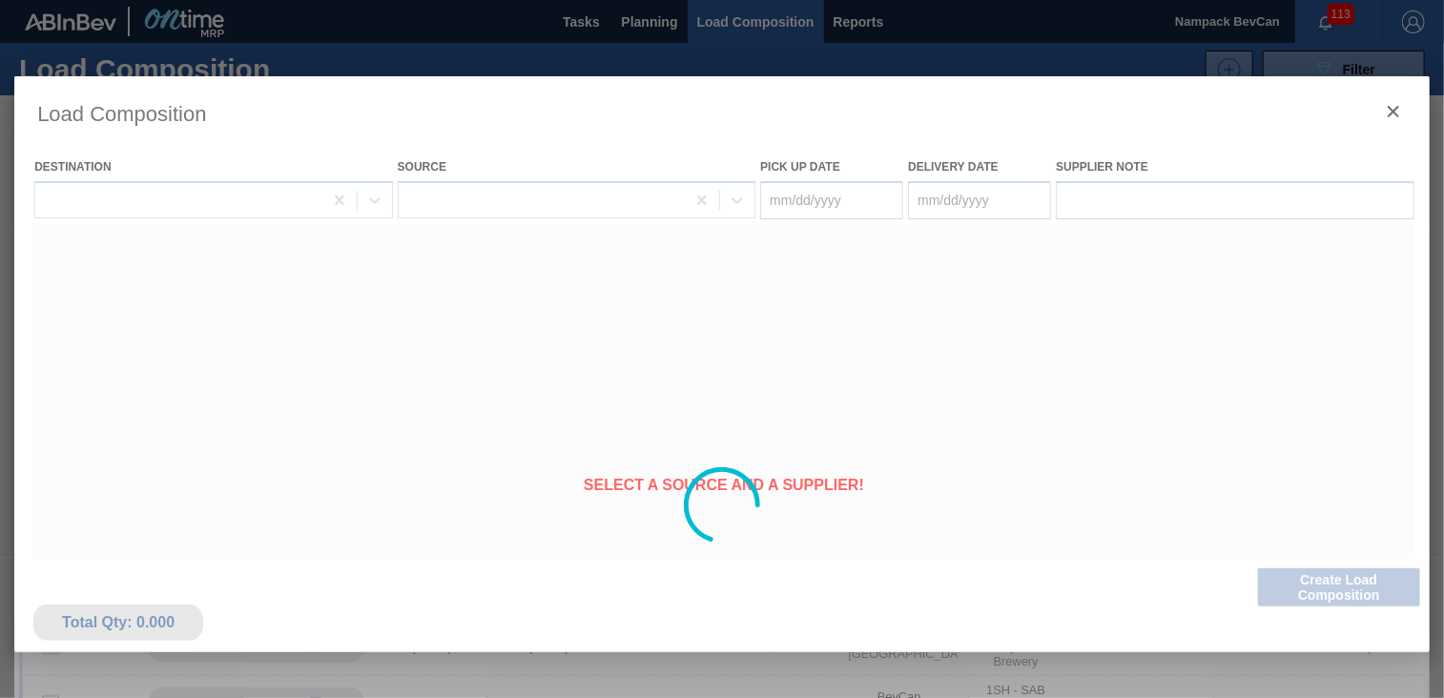
type Date "[DATE]"
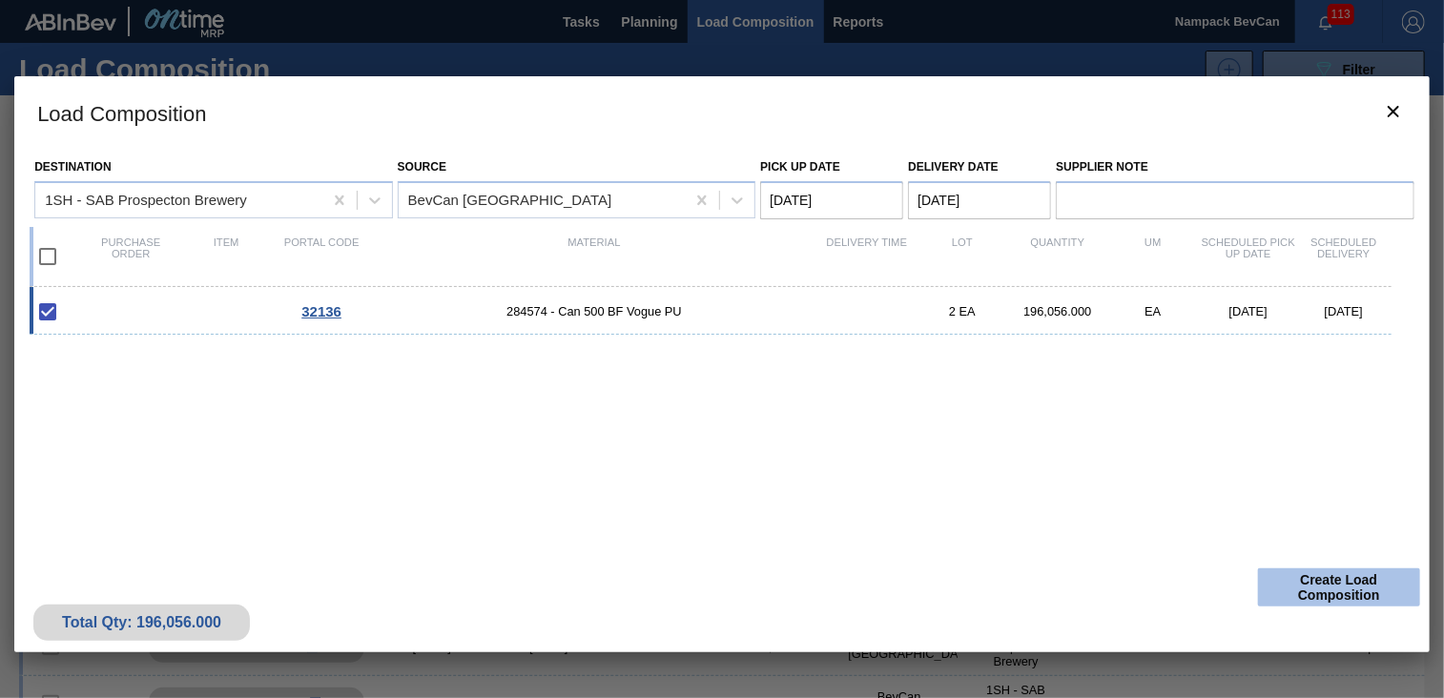
click at [1322, 583] on button "Create Load Composition" at bounding box center [1339, 587] width 162 height 38
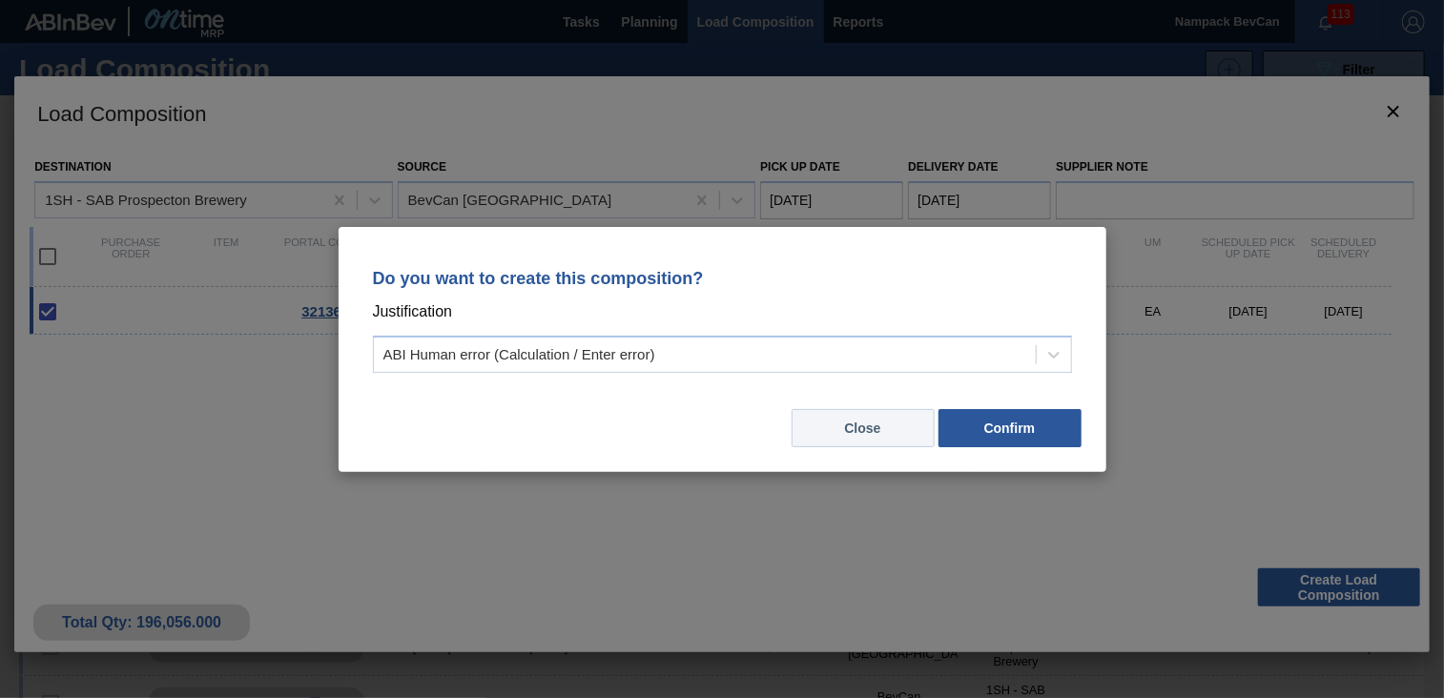
click at [851, 439] on button "Close" at bounding box center [862, 428] width 143 height 38
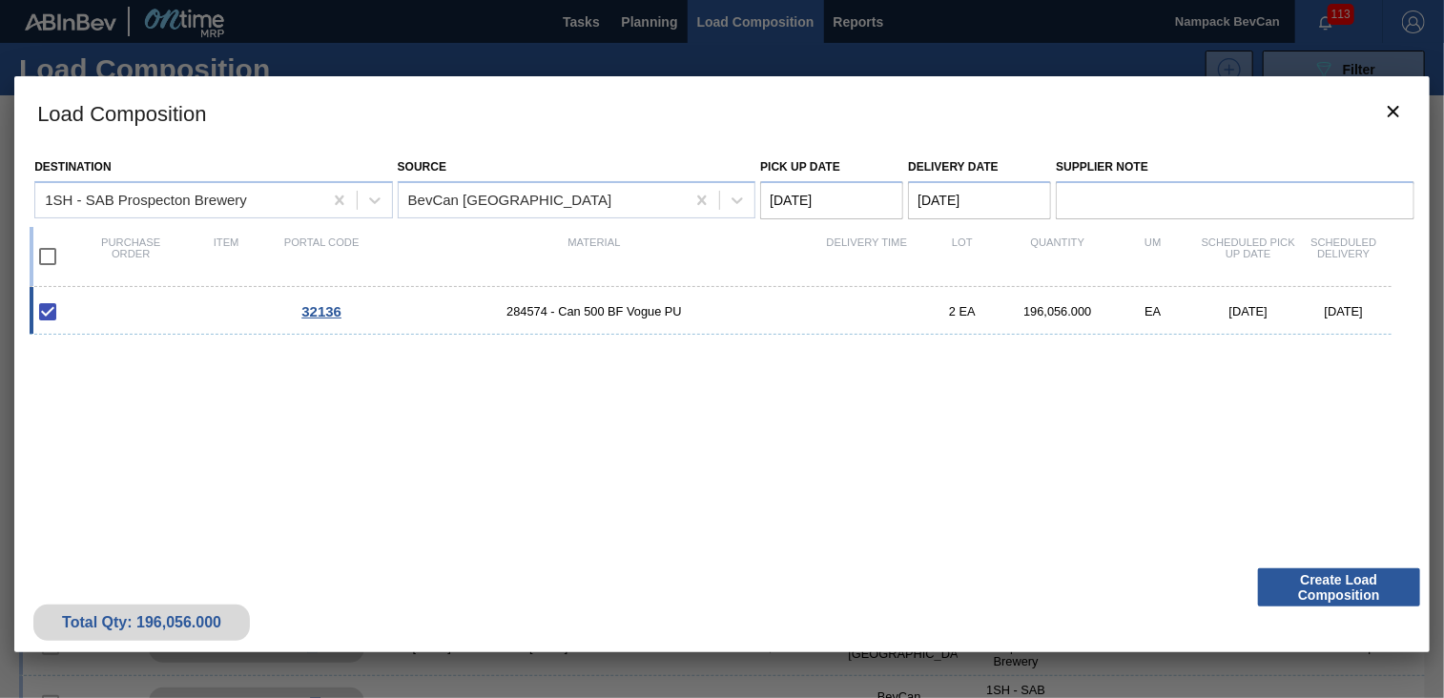
click at [1419, 100] on h3 "Load Composition" at bounding box center [721, 112] width 1415 height 72
click at [1406, 110] on button "botão de ícone" at bounding box center [1393, 113] width 46 height 46
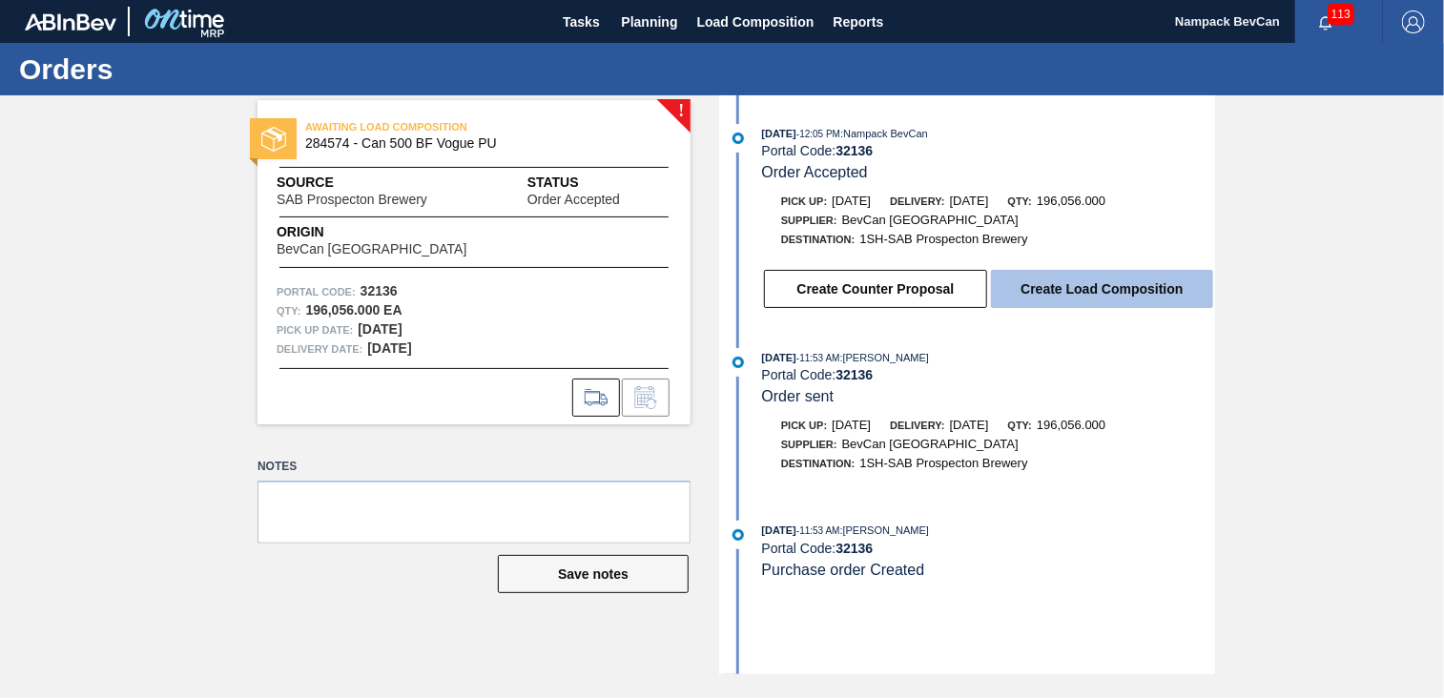
click at [1098, 297] on button "Create Load Composition" at bounding box center [1102, 289] width 222 height 38
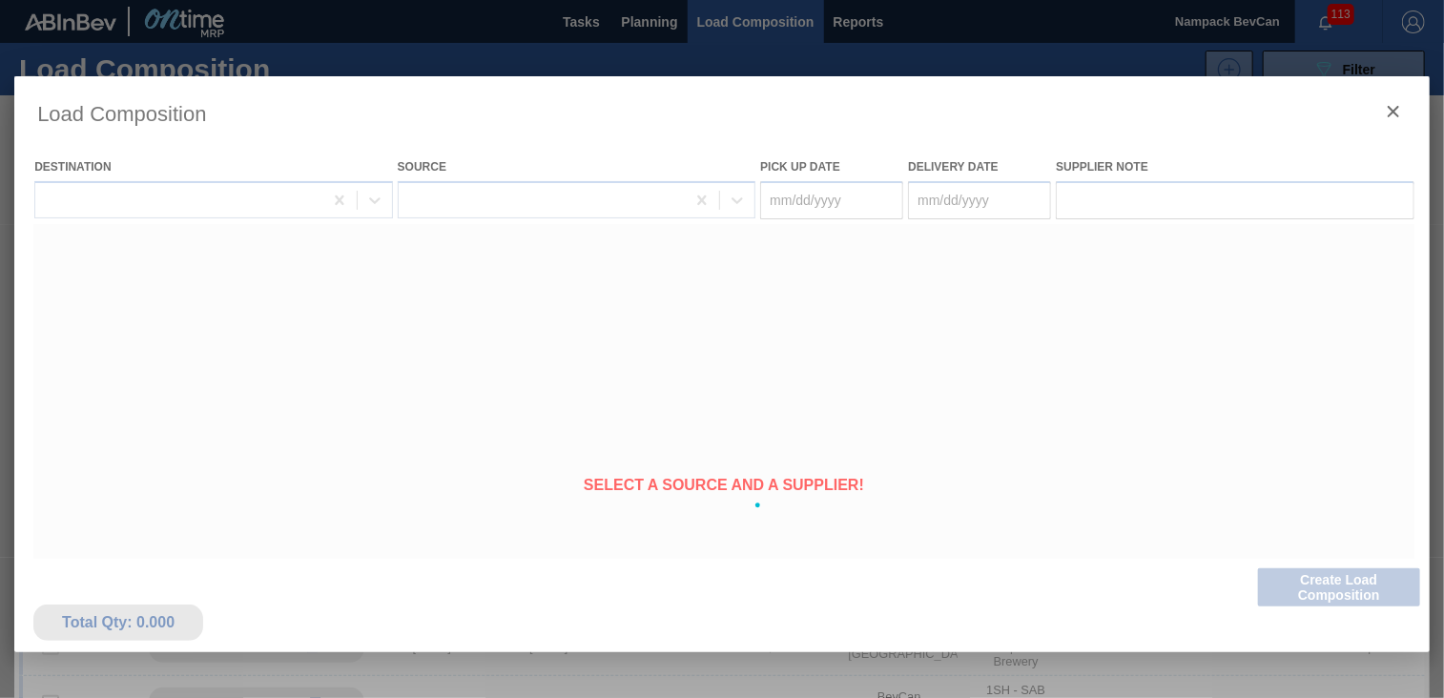
type Date "[DATE]"
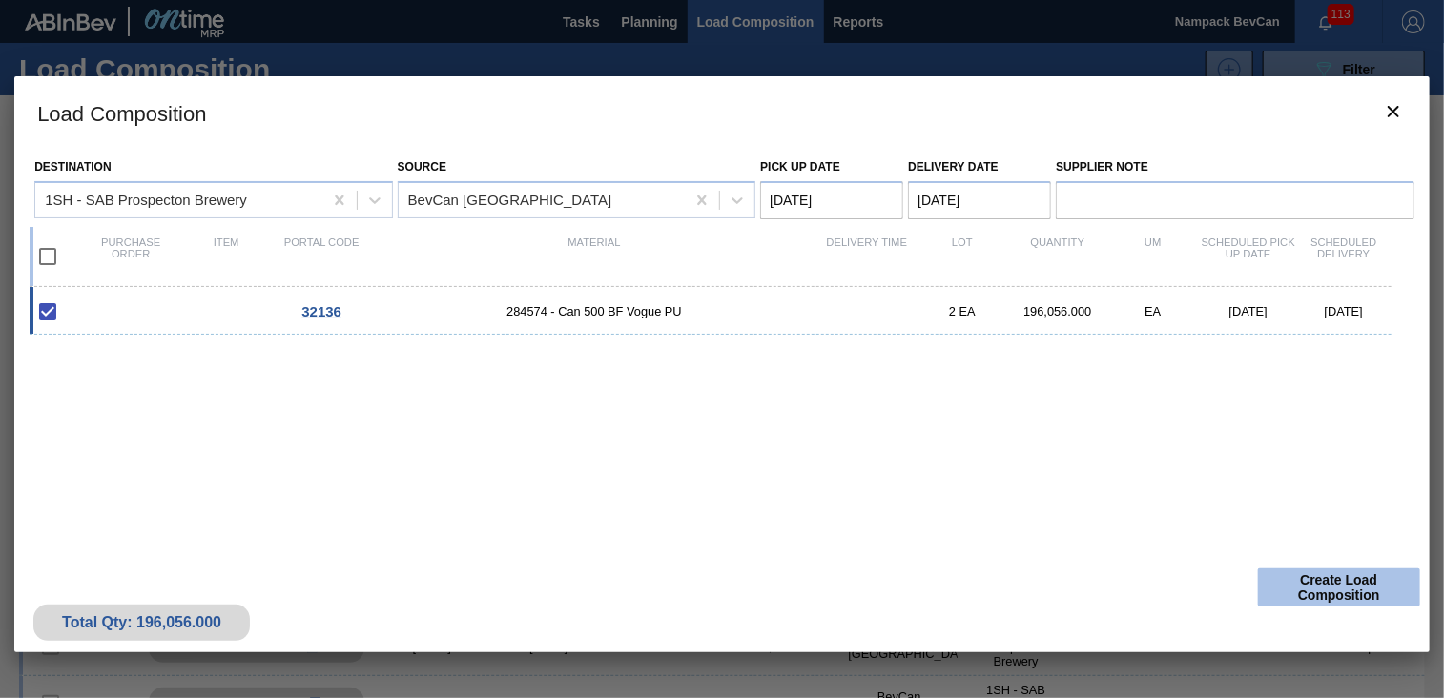
click at [1283, 590] on button "Create Load Composition" at bounding box center [1339, 587] width 162 height 38
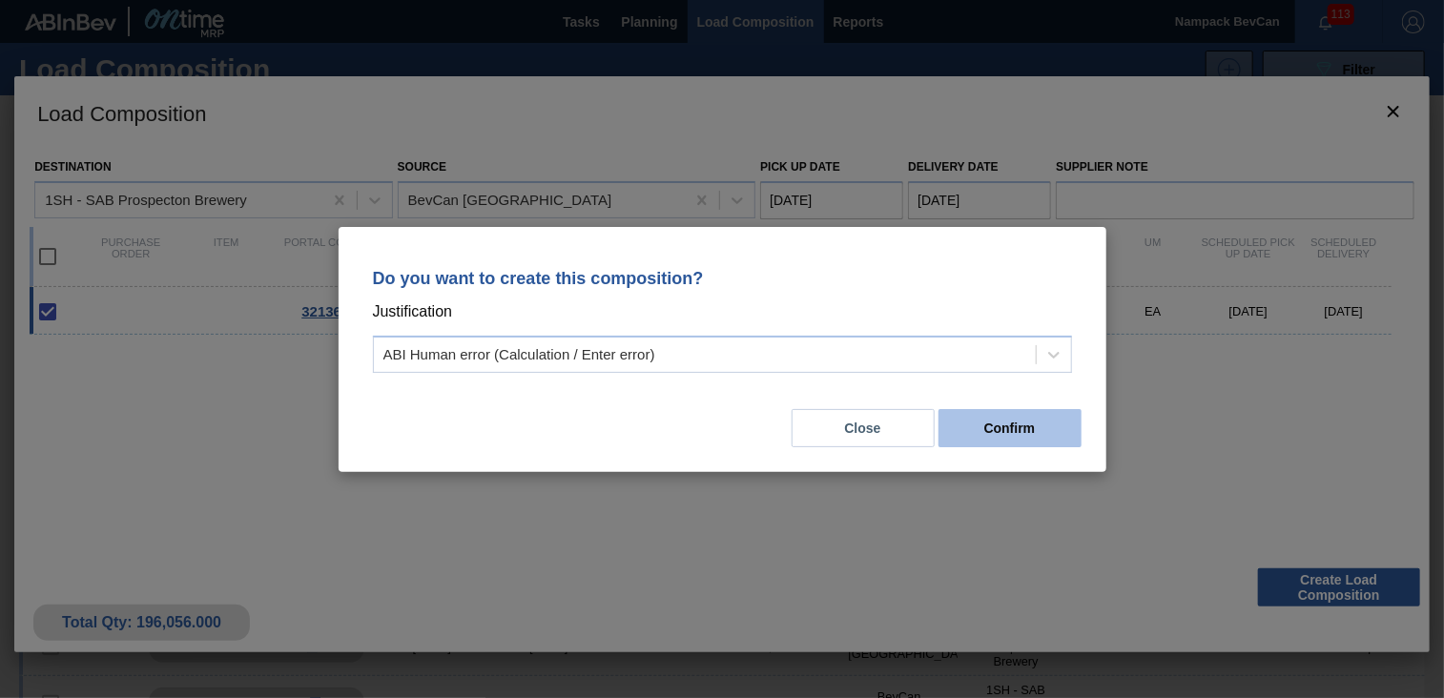
click at [1022, 431] on button "Confirm" at bounding box center [1009, 428] width 143 height 38
